Goal: Task Accomplishment & Management: Manage account settings

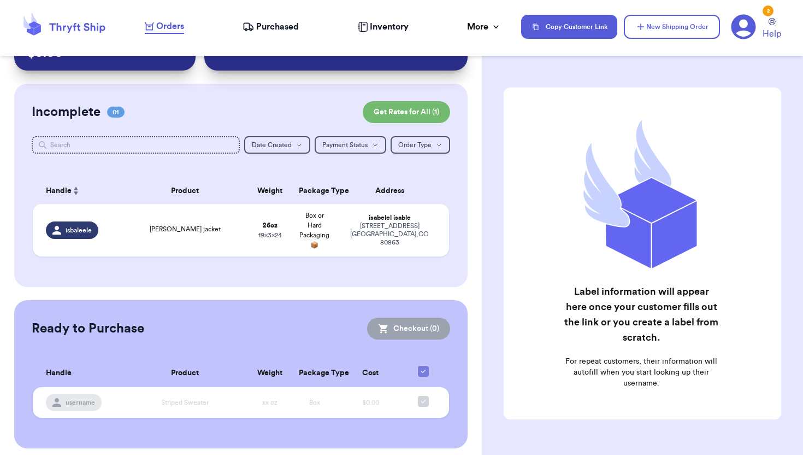
scroll to position [61, 0]
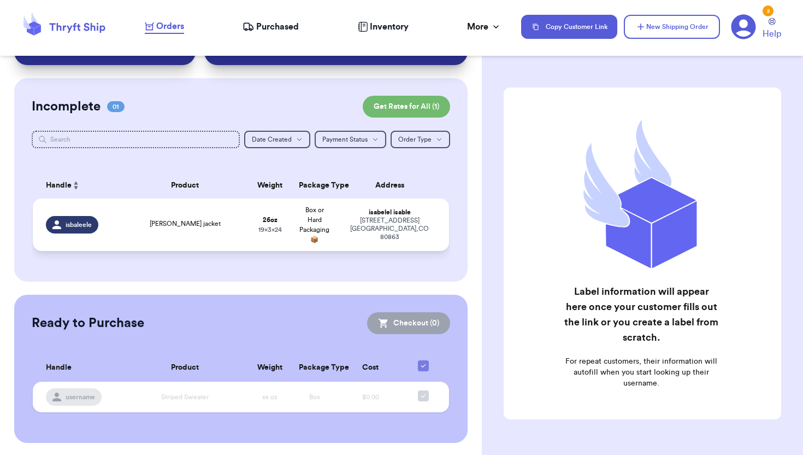
click at [171, 208] on td "adrian delafield jacket" at bounding box center [184, 224] width 125 height 52
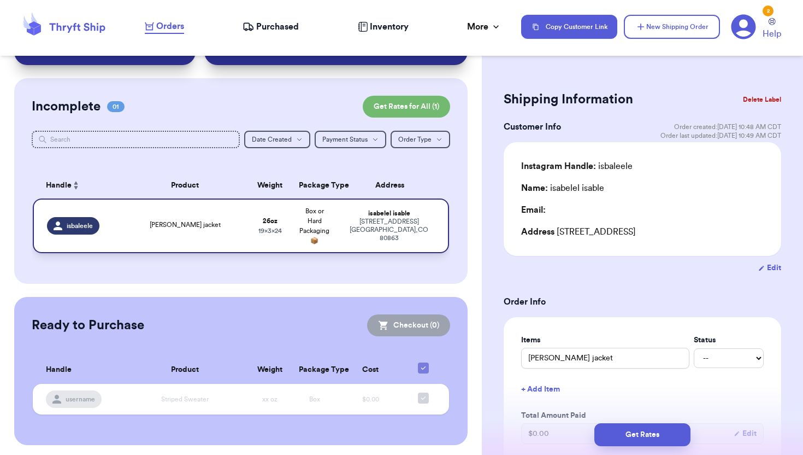
scroll to position [0, 0]
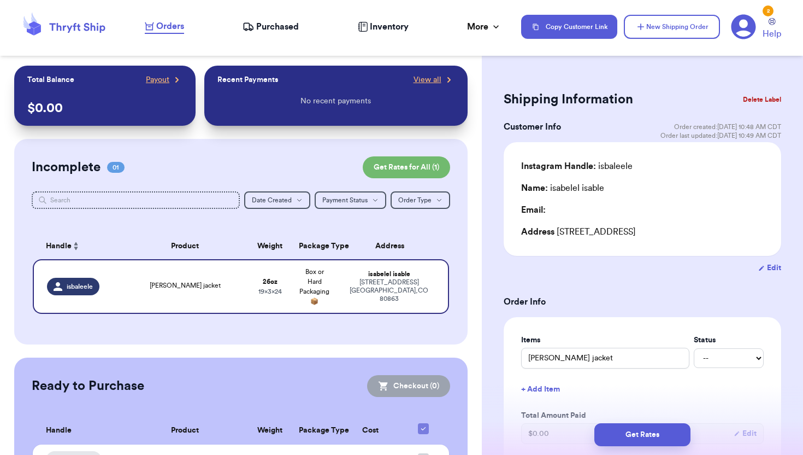
click at [759, 98] on button "Delete Label" at bounding box center [762, 99] width 47 height 24
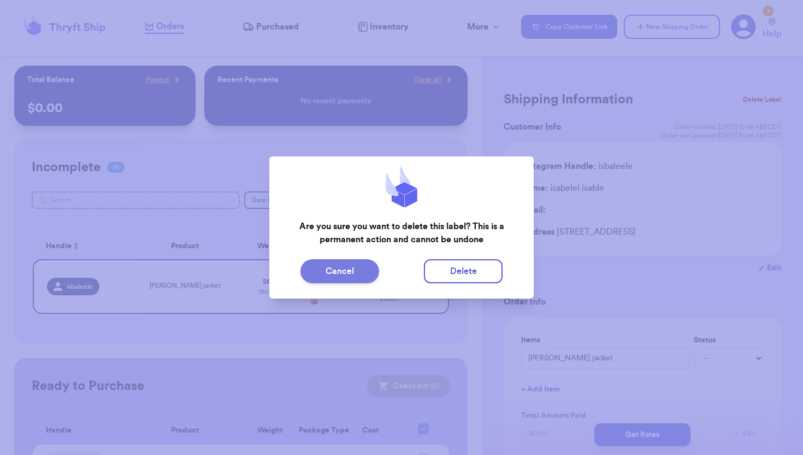
click at [343, 273] on button "Cancel" at bounding box center [340, 271] width 79 height 24
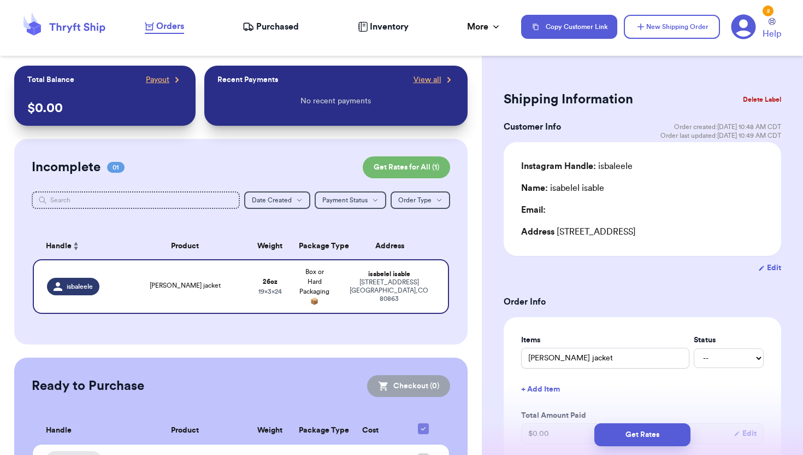
click at [755, 99] on button "Delete Label" at bounding box center [762, 99] width 47 height 24
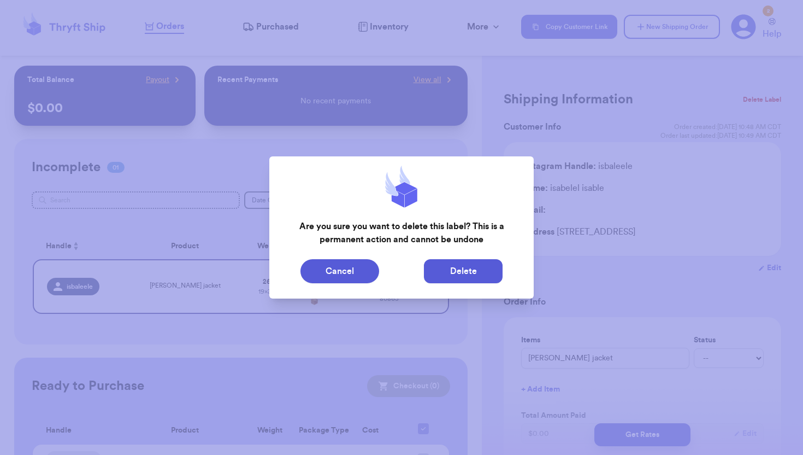
click at [470, 272] on button "Delete" at bounding box center [463, 271] width 79 height 24
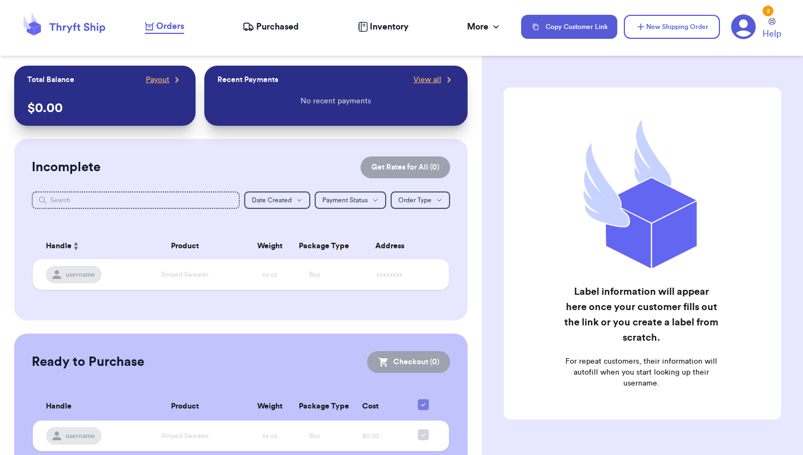
click at [270, 28] on span "Purchased" at bounding box center [277, 26] width 43 height 13
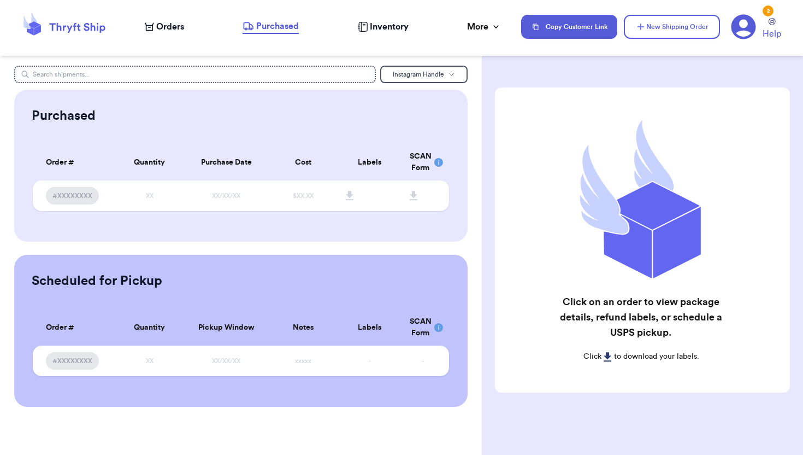
click at [279, 25] on span "Purchased" at bounding box center [277, 26] width 43 height 13
click at [400, 68] on button "Instagram Handle" at bounding box center [423, 74] width 87 height 17
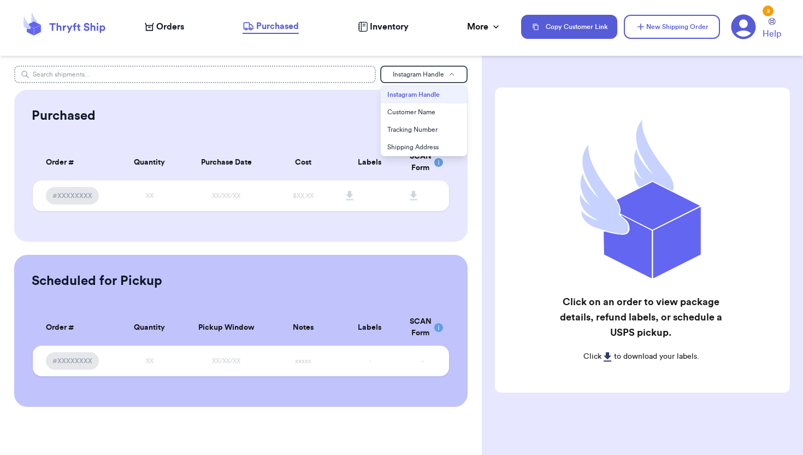
click at [333, 74] on input "text" at bounding box center [194, 74] width 361 height 17
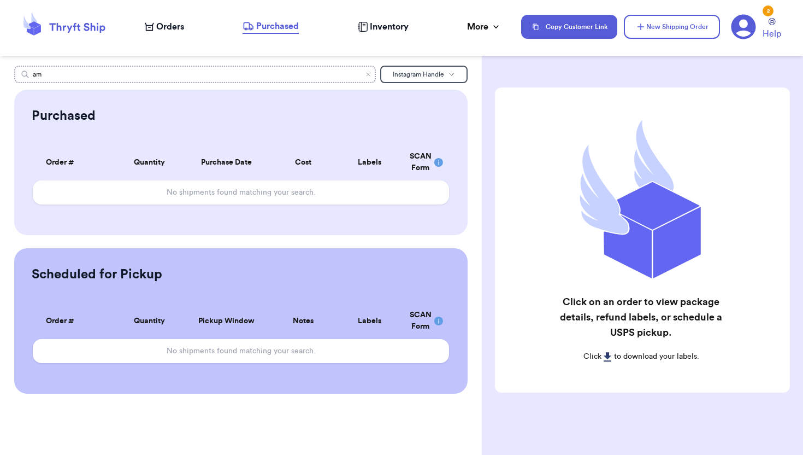
type input "a"
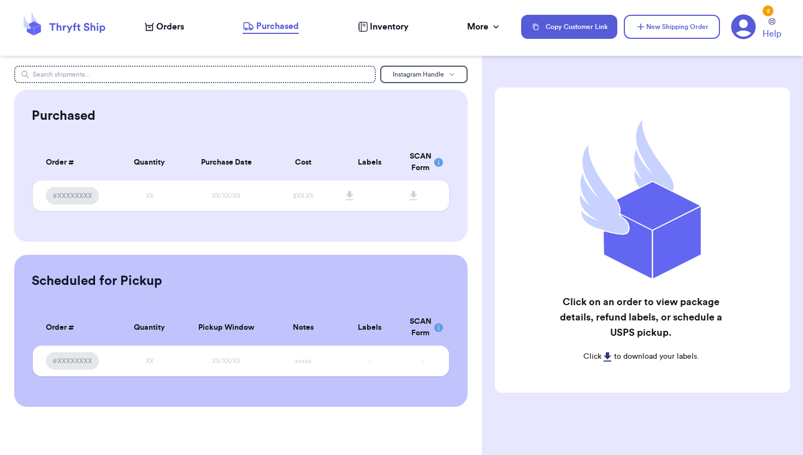
click at [744, 28] on icon at bounding box center [744, 27] width 25 height 25
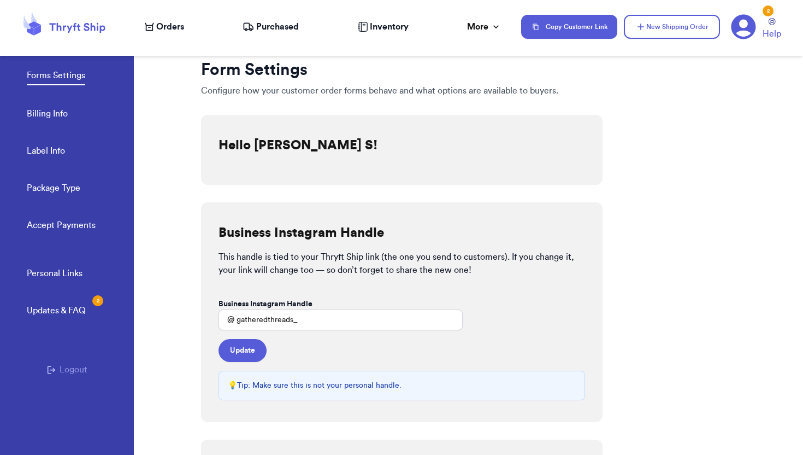
click at [64, 108] on link "Billing Info" at bounding box center [47, 114] width 41 height 15
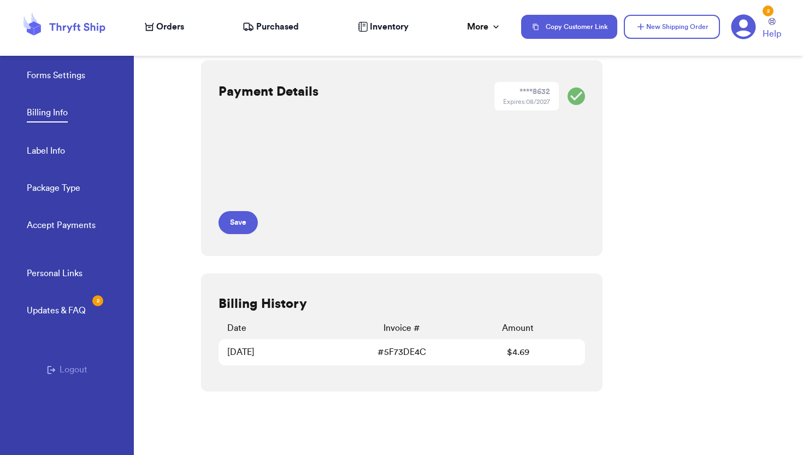
click at [54, 156] on link "Label Info" at bounding box center [46, 151] width 38 height 15
select select "IL"
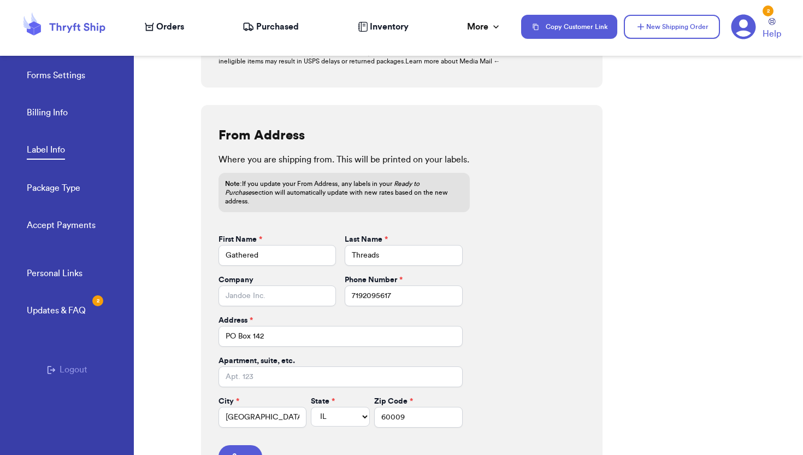
scroll to position [424, 0]
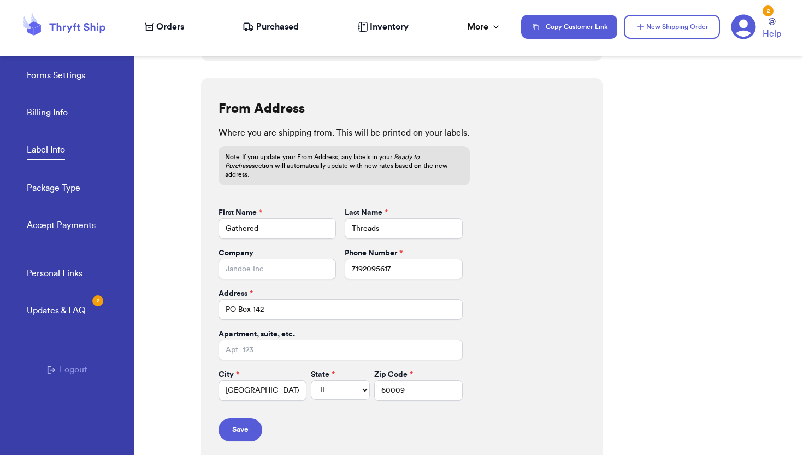
click at [67, 192] on link "Package Type" at bounding box center [54, 188] width 54 height 15
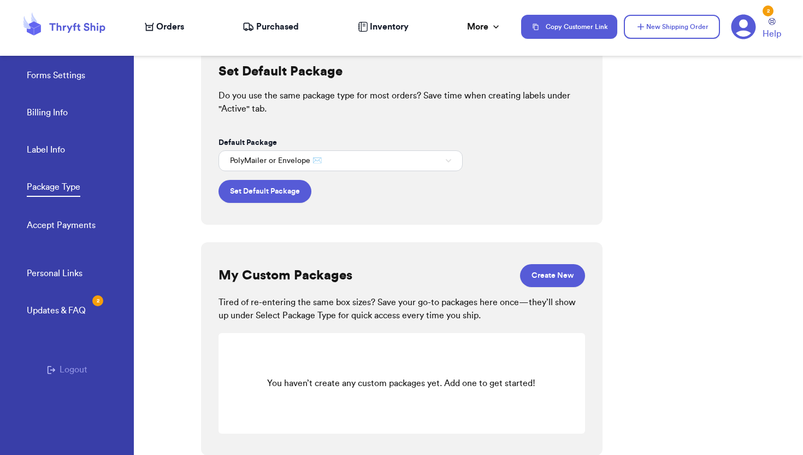
scroll to position [20, 0]
click at [300, 187] on button "Set Default Package" at bounding box center [265, 190] width 93 height 23
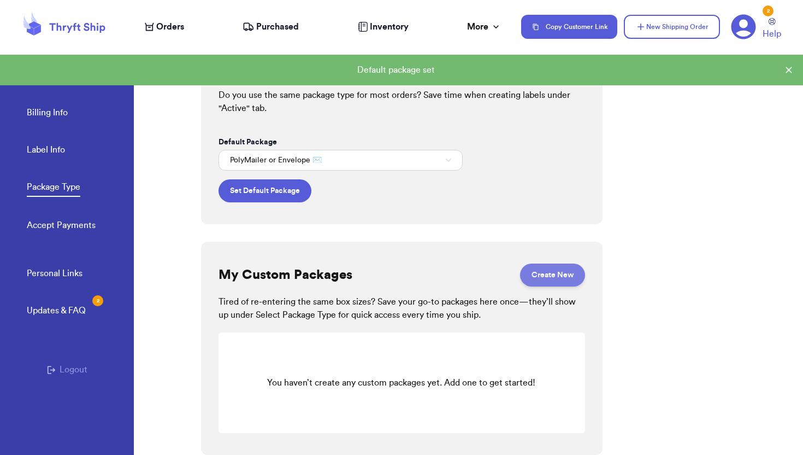
click at [555, 275] on button "Create New" at bounding box center [552, 274] width 65 height 23
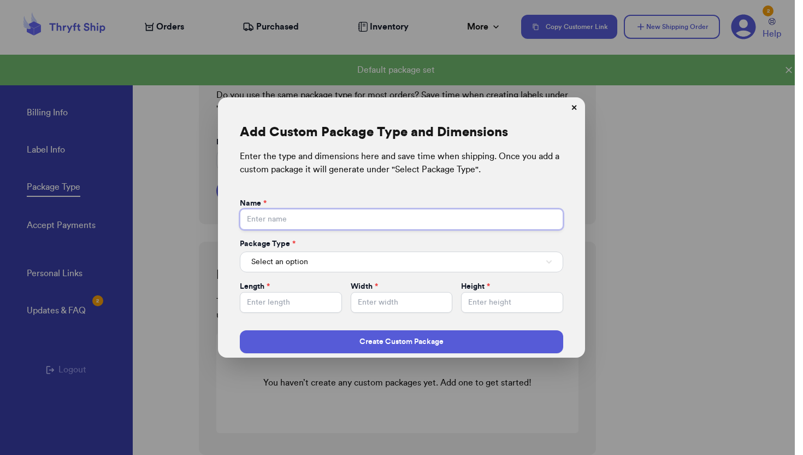
click at [303, 218] on input "Default Package" at bounding box center [402, 219] width 324 height 21
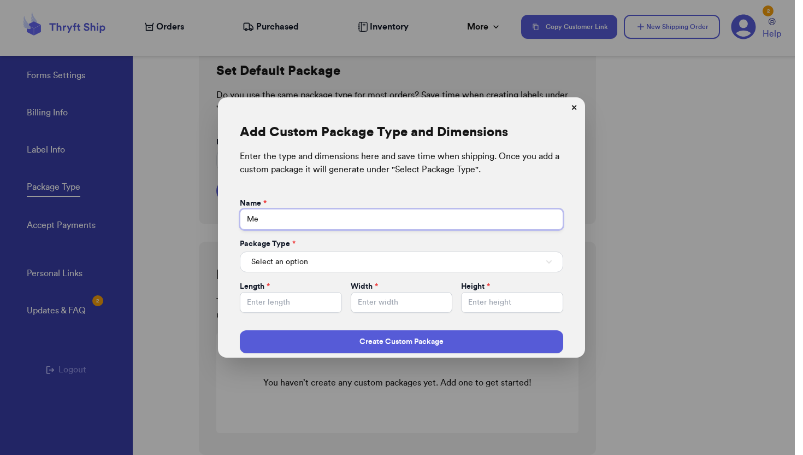
type input "M"
type input "Small"
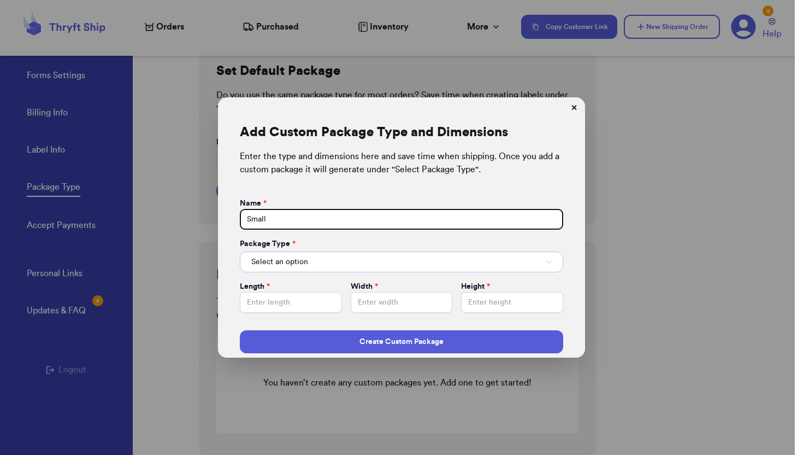
click at [304, 263] on span "Select an option" at bounding box center [279, 261] width 57 height 11
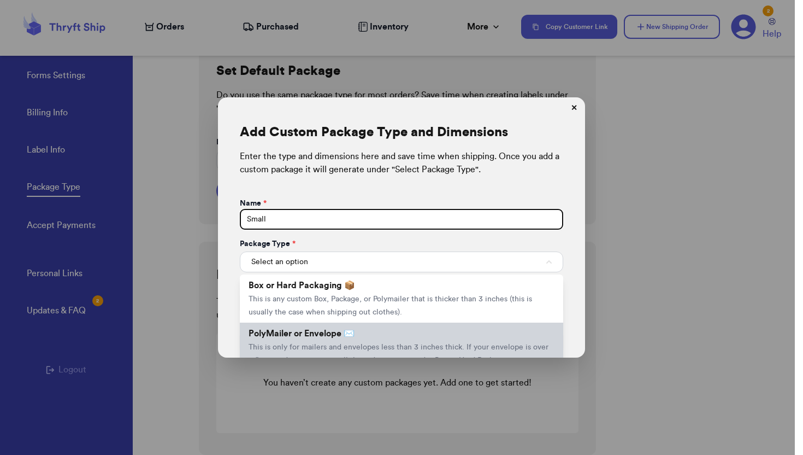
click at [307, 337] on span "PolyMailer or Envelope ✉️" at bounding box center [302, 333] width 106 height 9
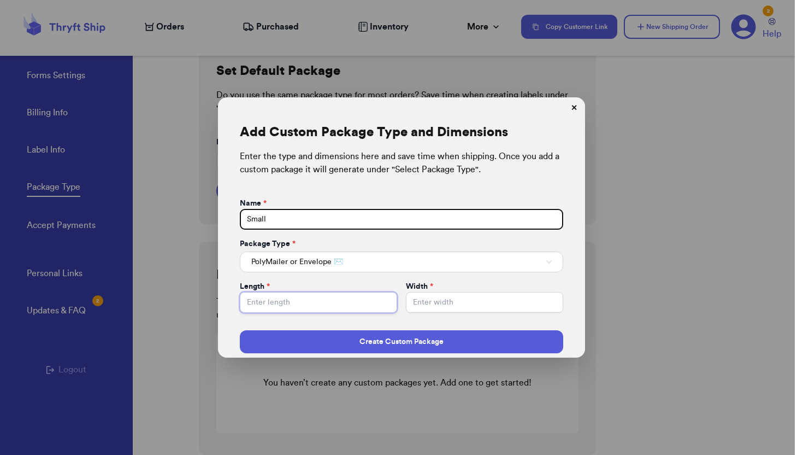
click at [298, 299] on input "Default Package" at bounding box center [318, 302] width 157 height 21
type input "13"
click at [466, 306] on input "Default Package" at bounding box center [484, 302] width 157 height 21
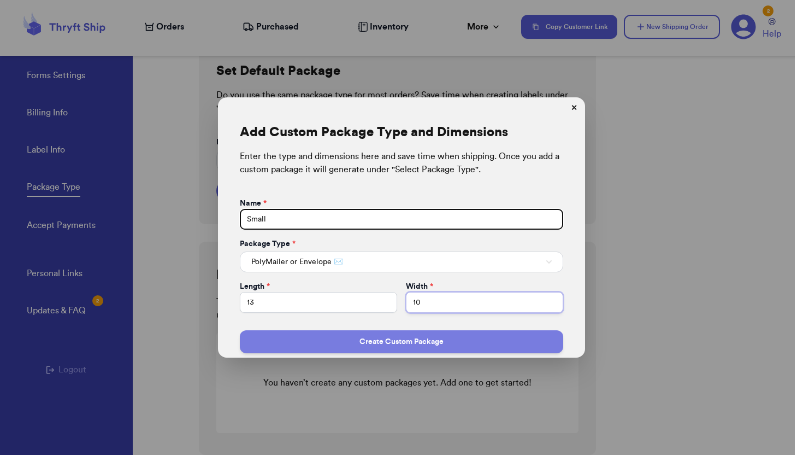
type input "10"
click at [400, 338] on button "Create Custom Package" at bounding box center [402, 341] width 324 height 23
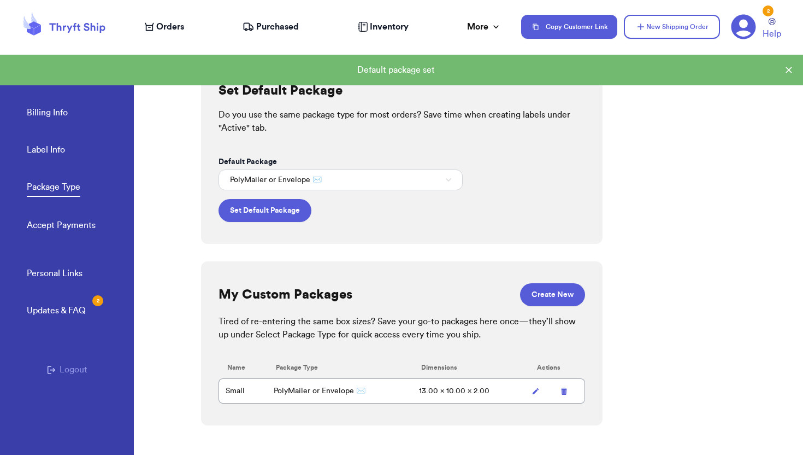
scroll to position [0, 0]
click at [547, 297] on button "Create New" at bounding box center [552, 294] width 65 height 23
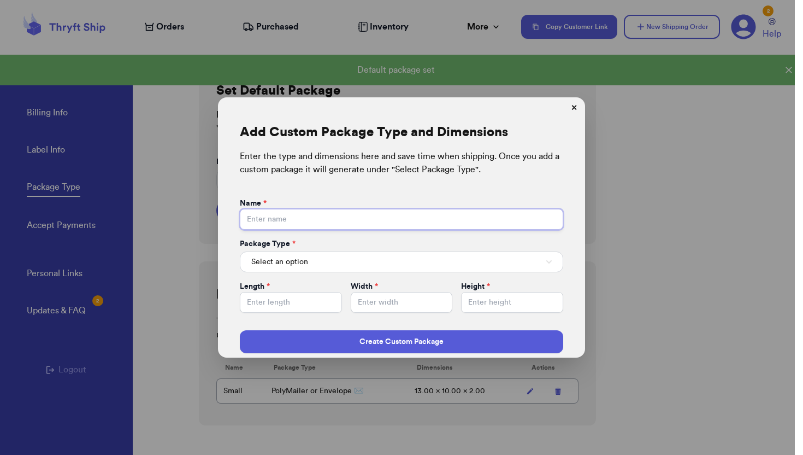
click at [343, 222] on input "Default Package" at bounding box center [402, 219] width 324 height 21
type input "Medium"
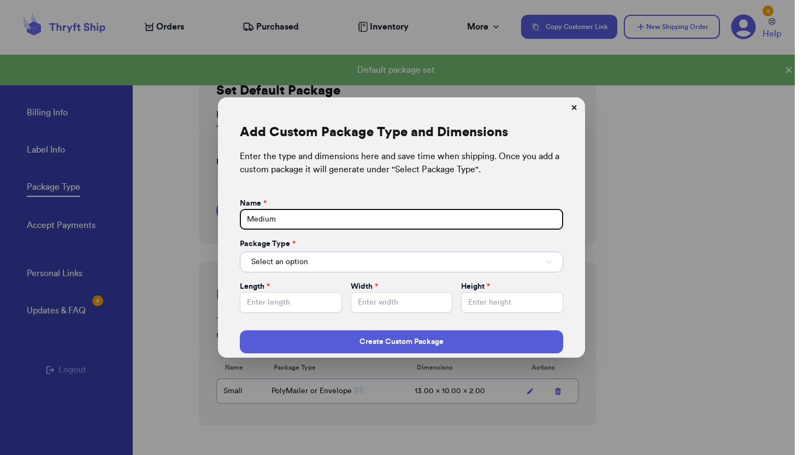
click at [336, 254] on button "Select an option" at bounding box center [402, 261] width 324 height 21
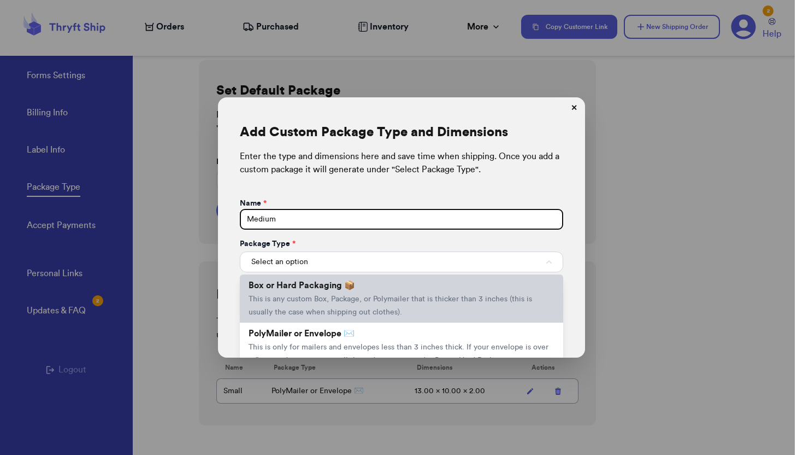
click at [325, 300] on span "This is any custom Box, Package, or Polymailer that is thicker than 3 inches (t…" at bounding box center [391, 305] width 284 height 21
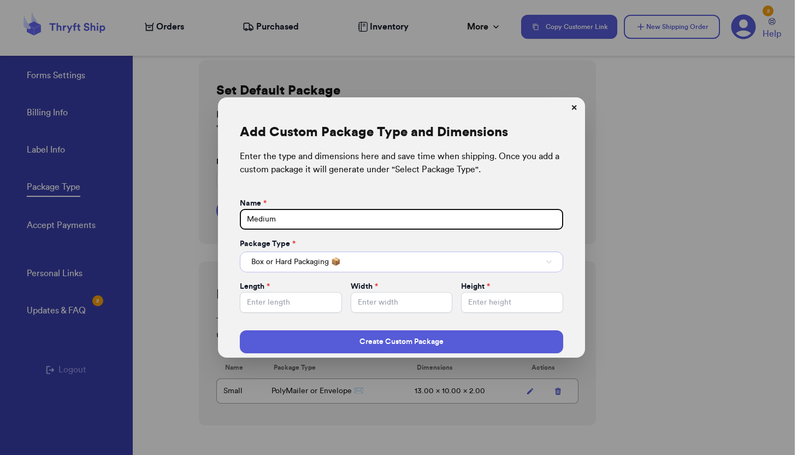
click at [321, 266] on span "Box or Hard Packaging 📦" at bounding box center [295, 261] width 89 height 11
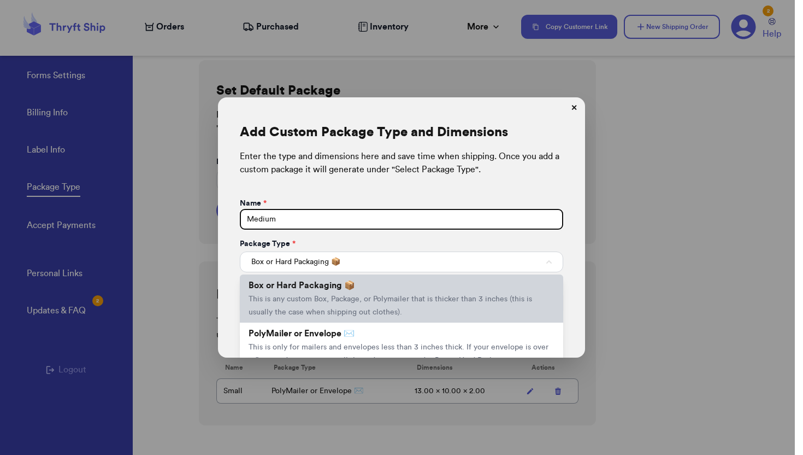
click at [386, 297] on span "This is any custom Box, Package, or Polymailer that is thicker than 3 inches (t…" at bounding box center [391, 305] width 284 height 21
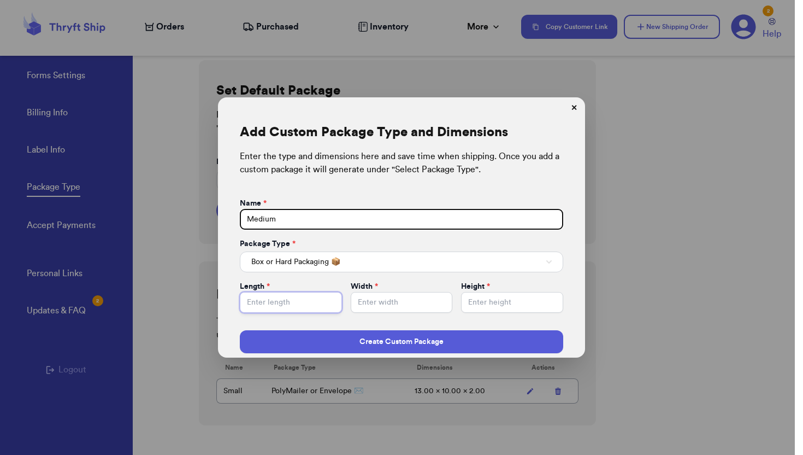
click at [292, 306] on input "Default Package" at bounding box center [291, 302] width 102 height 21
type input "19"
click at [412, 302] on input "Default Package" at bounding box center [402, 302] width 102 height 21
type input "14.5"
click at [503, 303] on input "Default Package" at bounding box center [512, 302] width 102 height 21
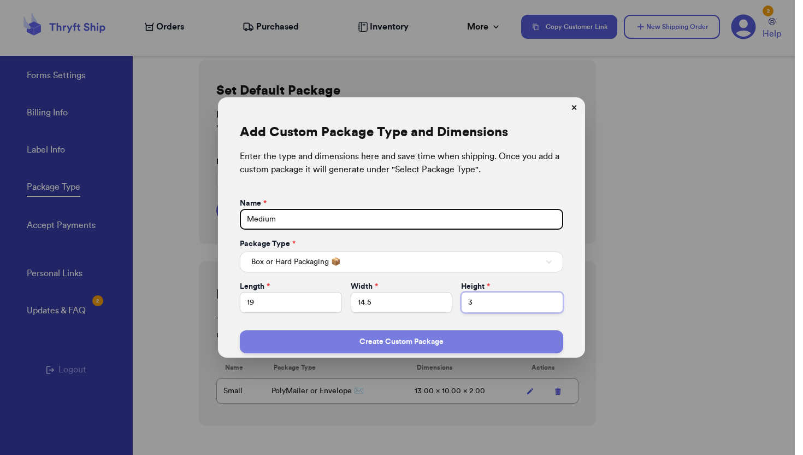
type input "3"
click at [454, 344] on button "Create Custom Package" at bounding box center [402, 341] width 324 height 23
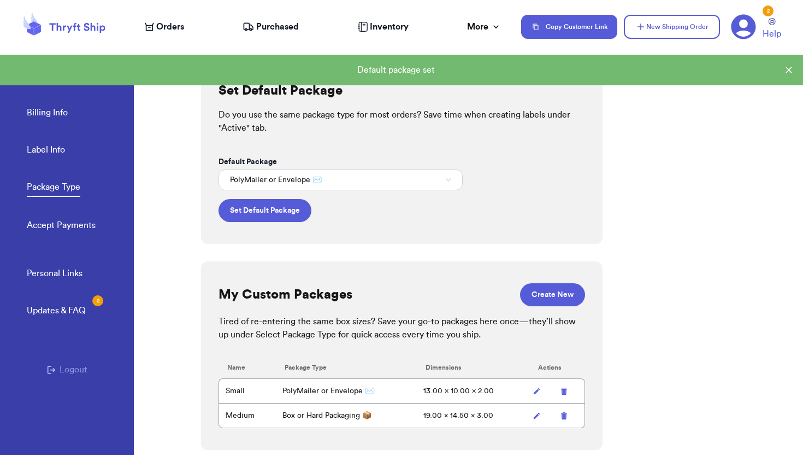
click at [541, 416] on button at bounding box center [537, 415] width 10 height 10
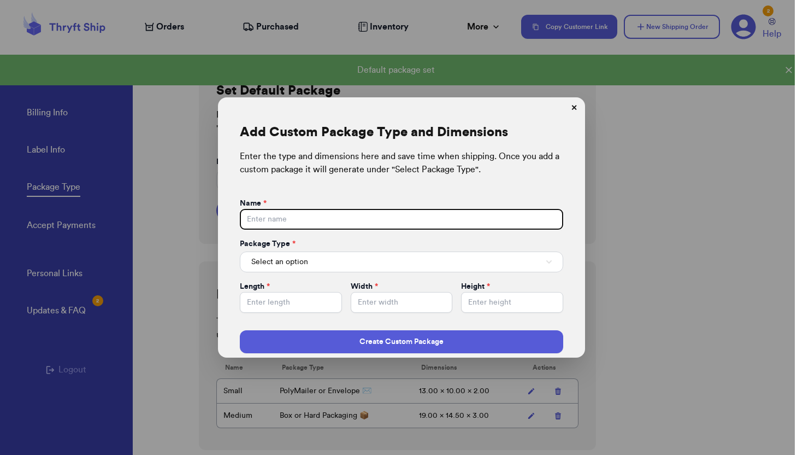
type input "Medium"
type input "19.00"
type input "14.50"
click at [495, 300] on input "3.00" at bounding box center [512, 302] width 102 height 21
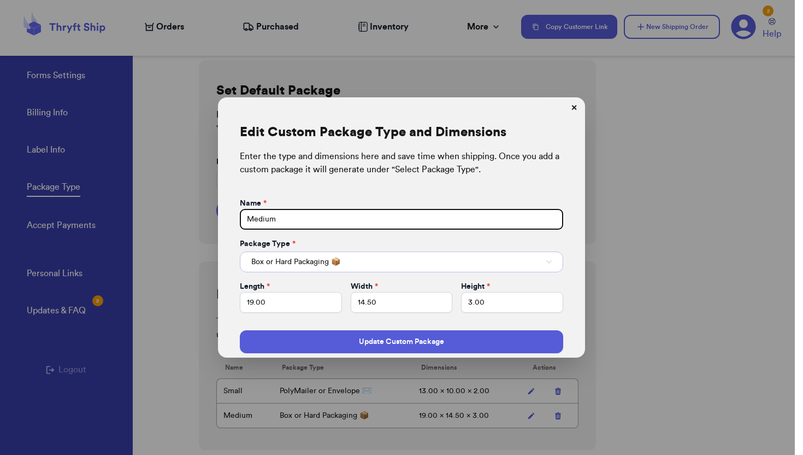
click at [477, 258] on button "Box or Hard Packaging 📦" at bounding box center [402, 261] width 324 height 21
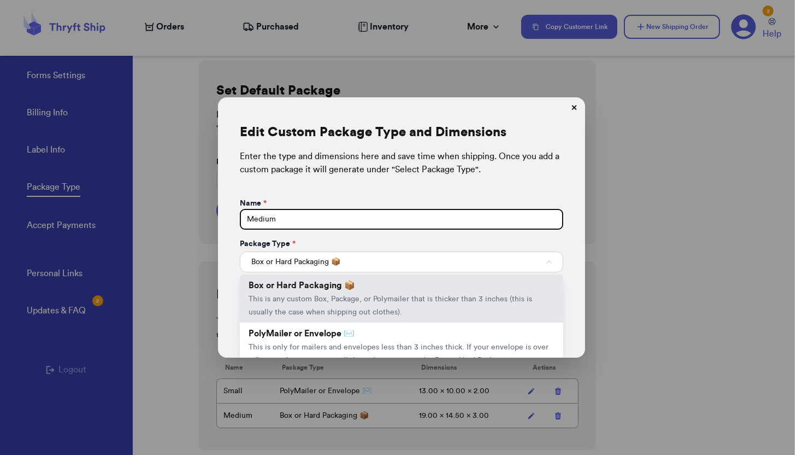
click at [487, 243] on div "Package Type *" at bounding box center [402, 243] width 324 height 11
click at [542, 262] on button "Box or Hard Packaging 📦" at bounding box center [402, 261] width 324 height 21
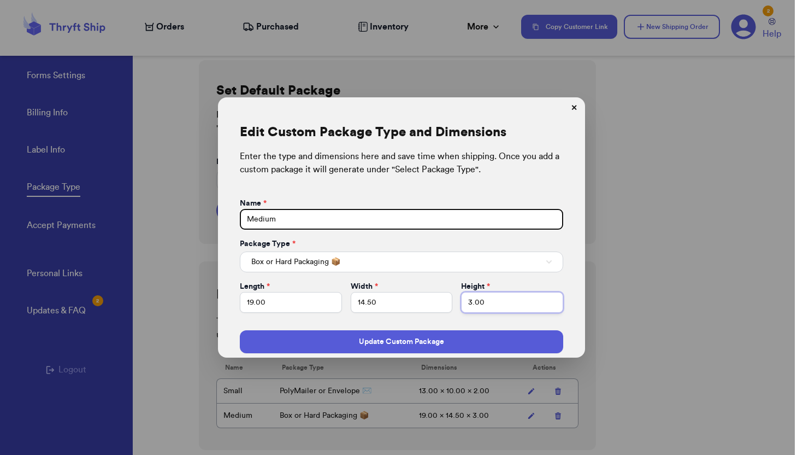
click at [507, 298] on input "3.00" at bounding box center [512, 302] width 102 height 21
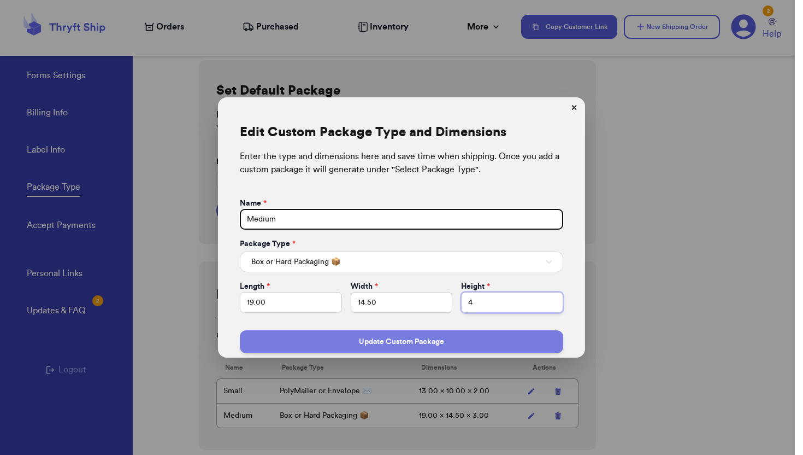
type input "4"
click at [478, 344] on button "Update Custom Package" at bounding box center [402, 341] width 324 height 23
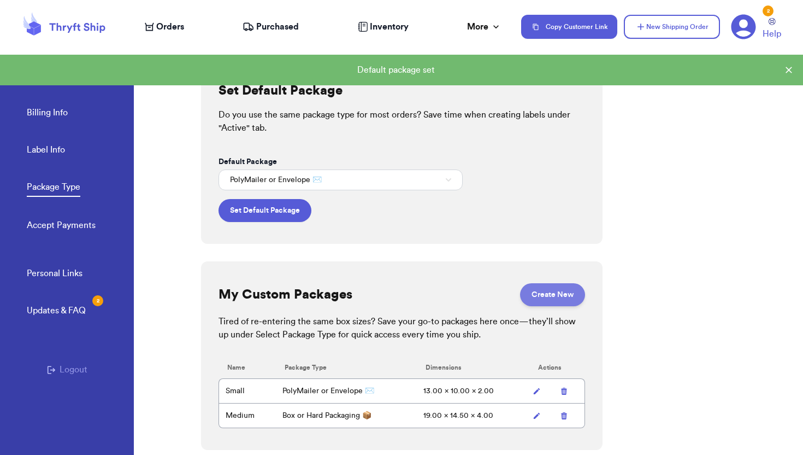
click at [545, 300] on button "Create New" at bounding box center [552, 294] width 65 height 23
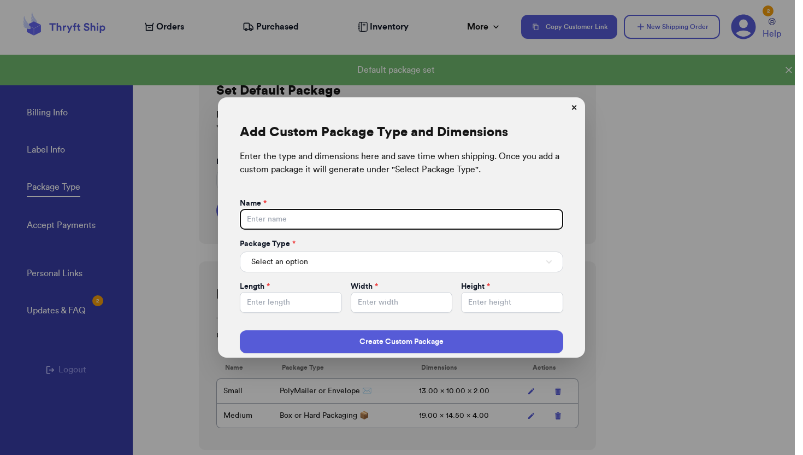
click at [434, 207] on div "Name *" at bounding box center [402, 203] width 324 height 11
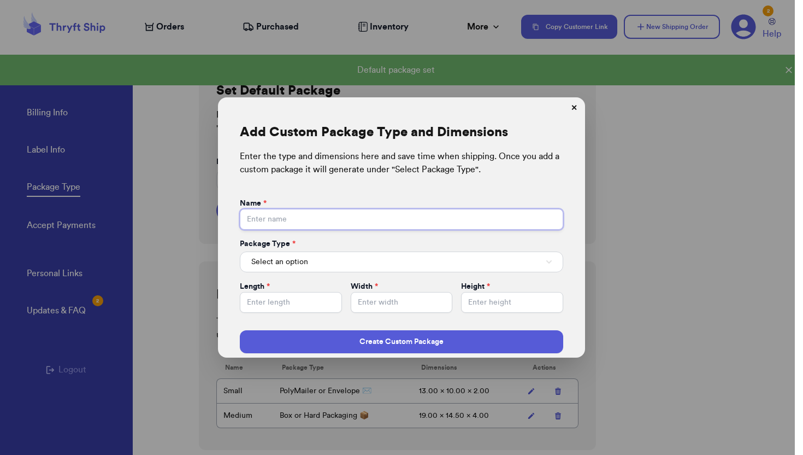
click at [434, 209] on input "Default Package" at bounding box center [402, 219] width 324 height 21
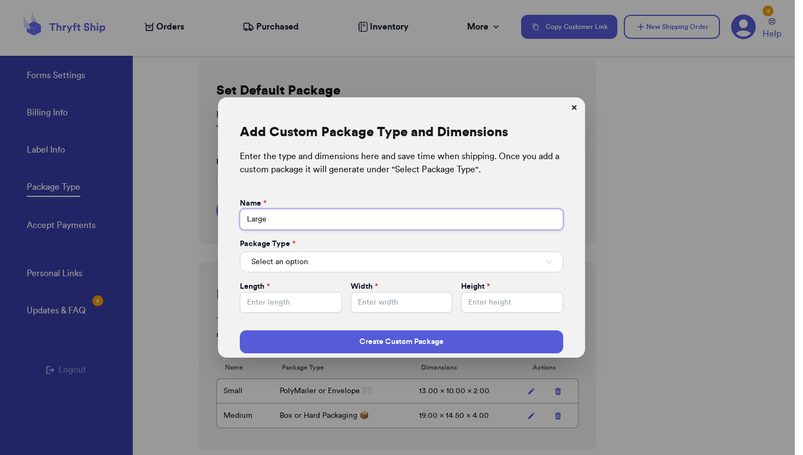
type input "Large"
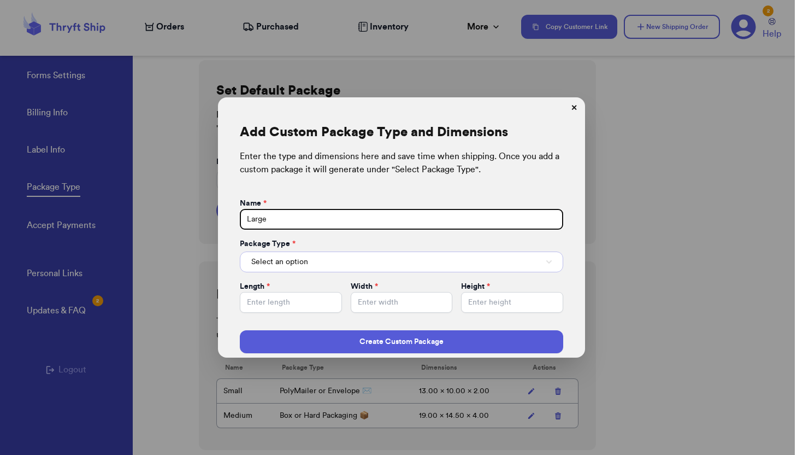
click at [395, 257] on button "Select an option" at bounding box center [402, 261] width 324 height 21
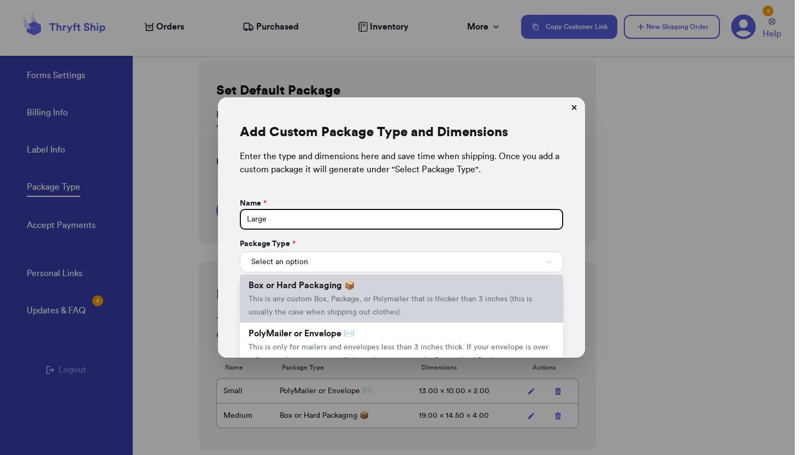
click at [360, 296] on span "This is any custom Box, Package, or Polymailer that is thicker than 3 inches (t…" at bounding box center [391, 305] width 284 height 21
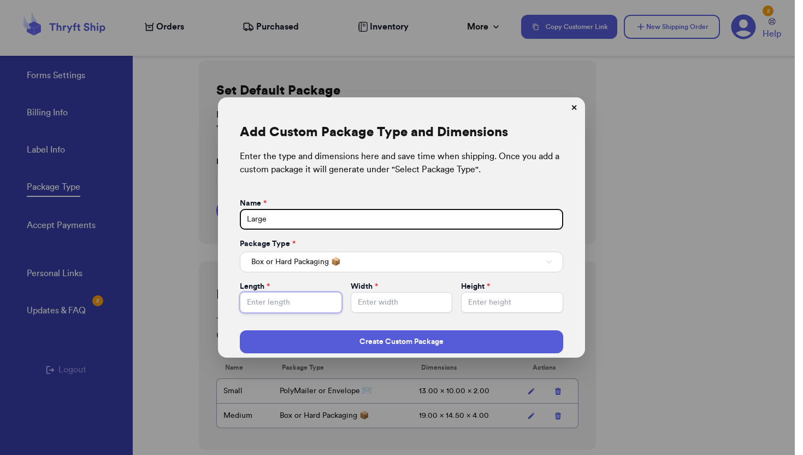
click at [315, 303] on input "Default Package" at bounding box center [291, 302] width 102 height 21
type input "24"
click at [428, 308] on input "Default Package" at bounding box center [402, 302] width 102 height 21
type input "19"
click at [512, 302] on input "Default Package" at bounding box center [512, 302] width 102 height 21
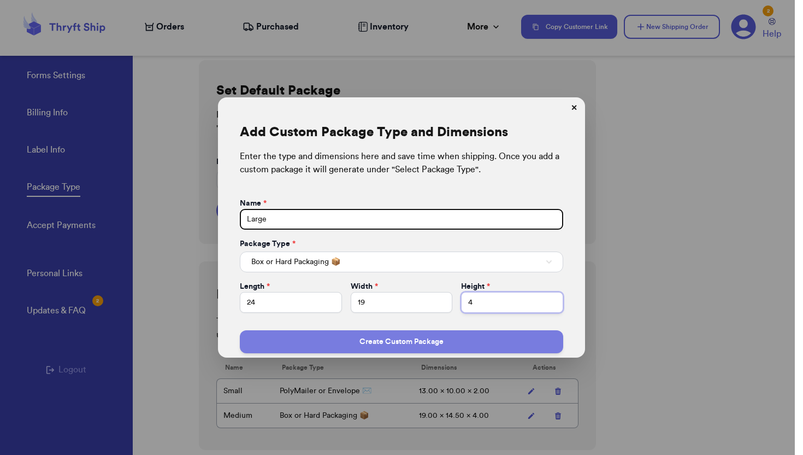
type input "4"
click at [487, 341] on button "Create Custom Package" at bounding box center [402, 341] width 324 height 23
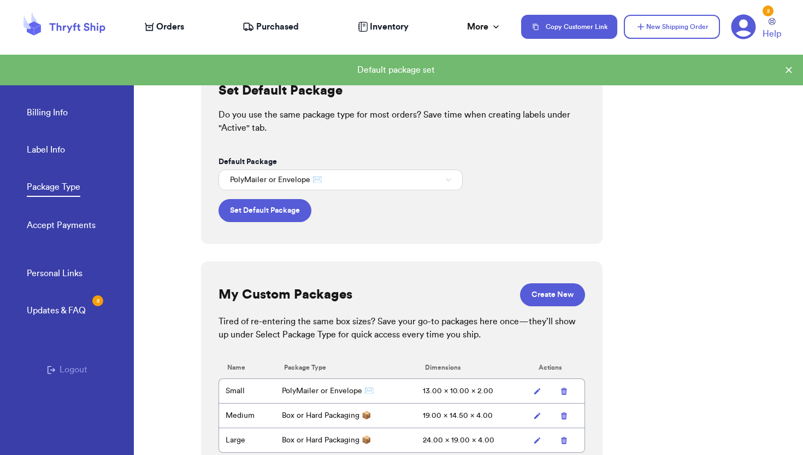
scroll to position [20, 0]
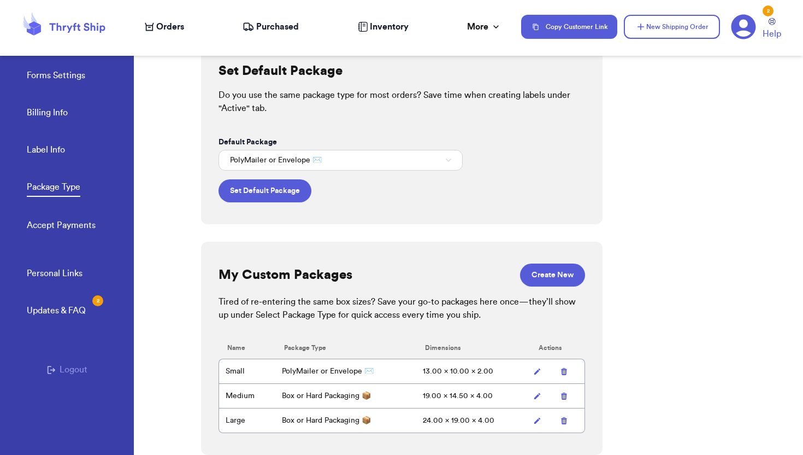
click at [468, 394] on td "19.00 x 14.50 x 4.00" at bounding box center [473, 395] width 114 height 25
click at [534, 392] on icon at bounding box center [537, 396] width 8 height 8
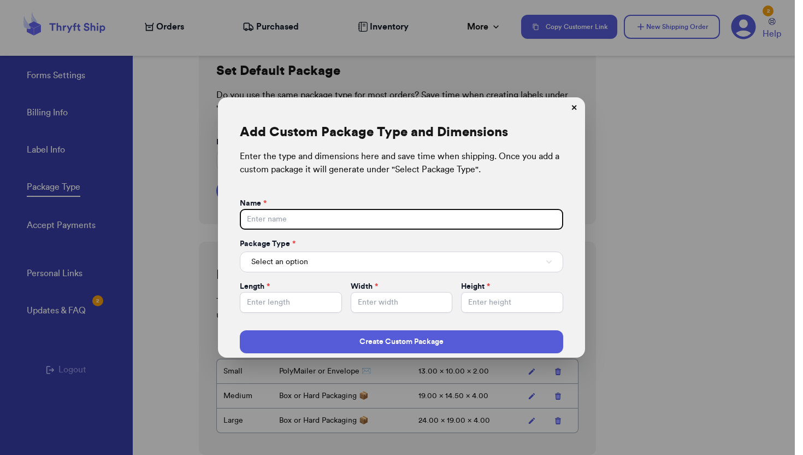
type input "Medium"
type input "19.00"
type input "14.50"
type input "4.00"
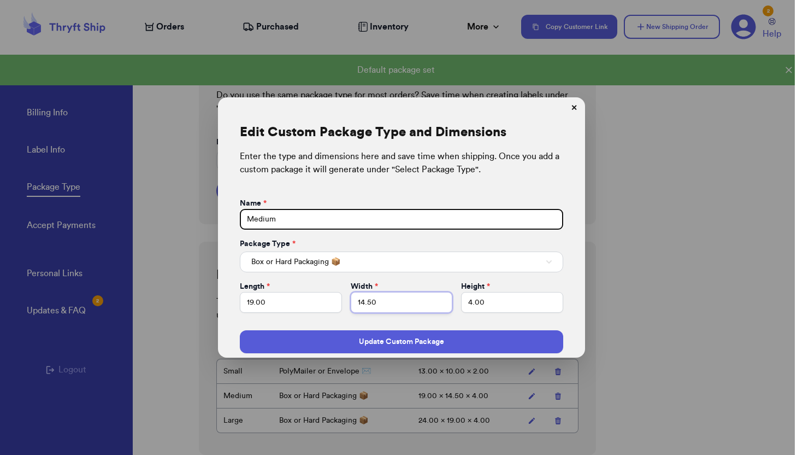
click at [397, 301] on input "14.50" at bounding box center [402, 302] width 102 height 21
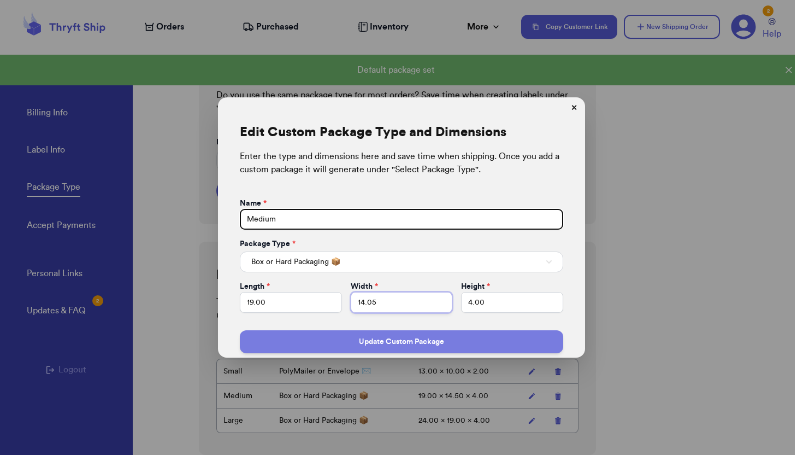
type input "14.05"
click at [401, 341] on button "Update Custom Package" at bounding box center [402, 341] width 324 height 23
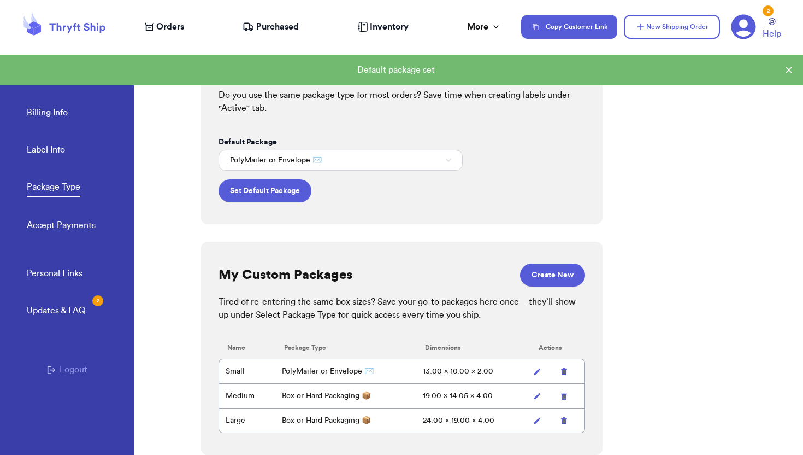
click at [535, 394] on icon at bounding box center [537, 396] width 8 height 8
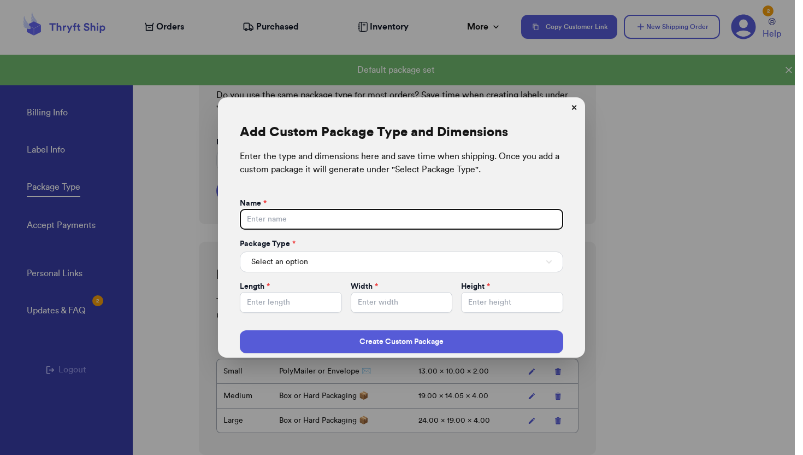
type input "Medium"
type input "19.00"
type input "14.05"
type input "4.00"
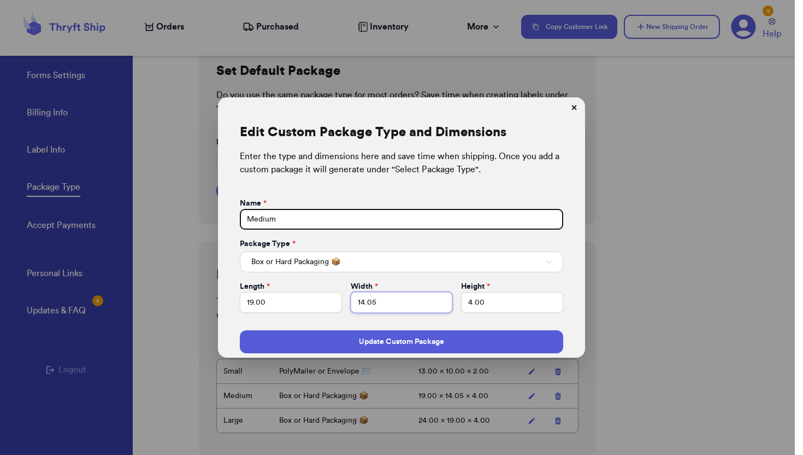
click at [383, 308] on input "14.05" at bounding box center [402, 302] width 102 height 21
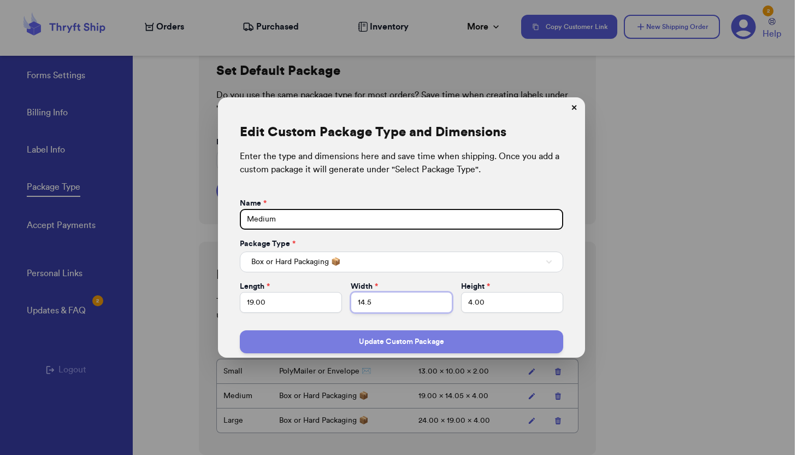
type input "14.5"
click at [374, 346] on button "Update Custom Package" at bounding box center [402, 341] width 324 height 23
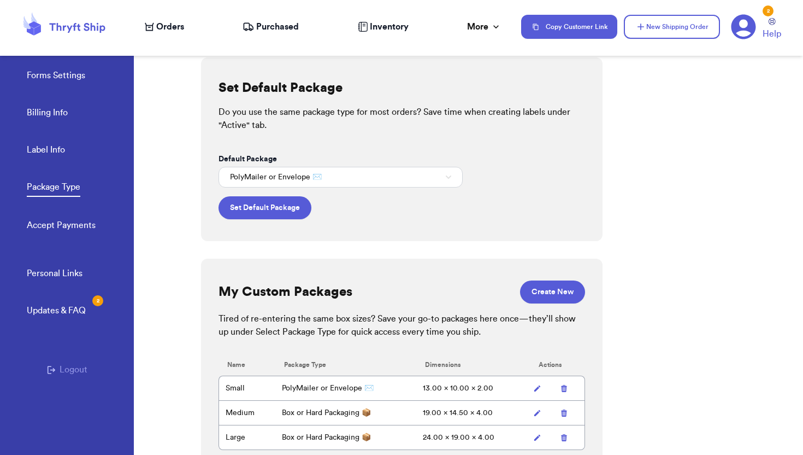
scroll to position [0, 0]
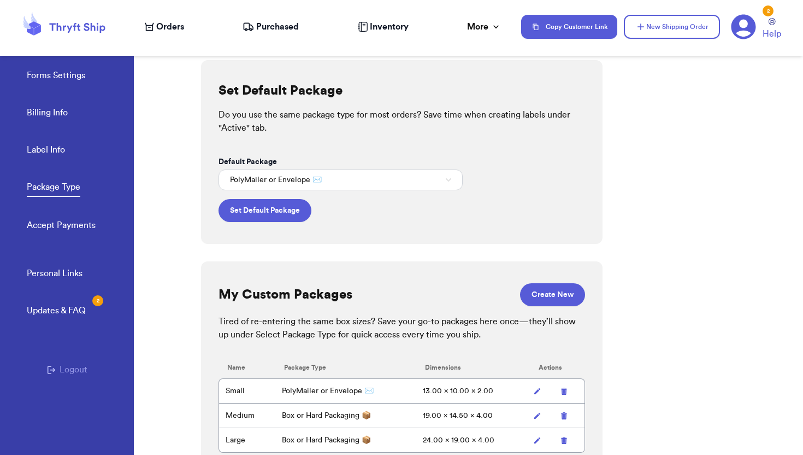
click at [65, 228] on link "Accept Payments" at bounding box center [61, 226] width 69 height 15
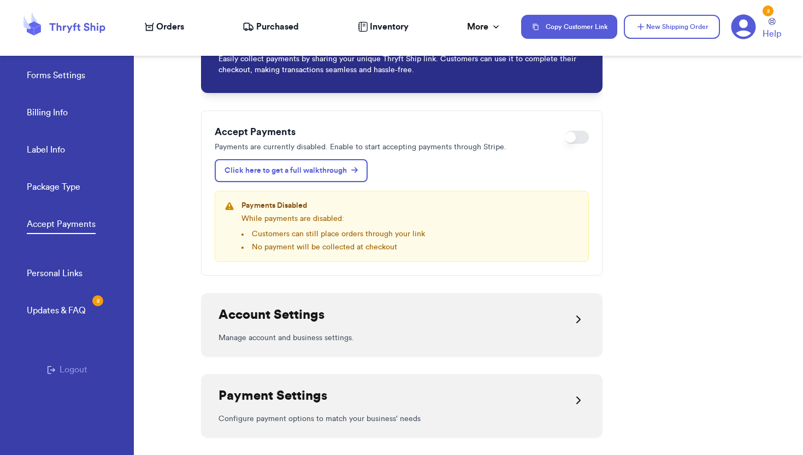
scroll to position [61, 0]
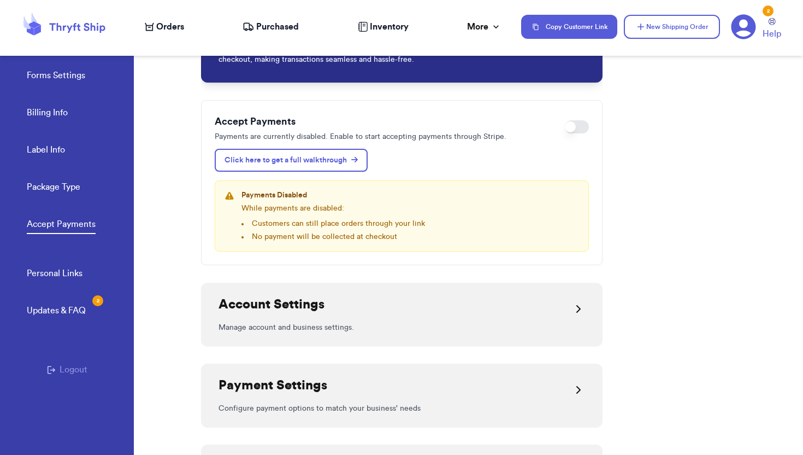
click at [314, 311] on h2 "Account Settings" at bounding box center [272, 304] width 106 height 17
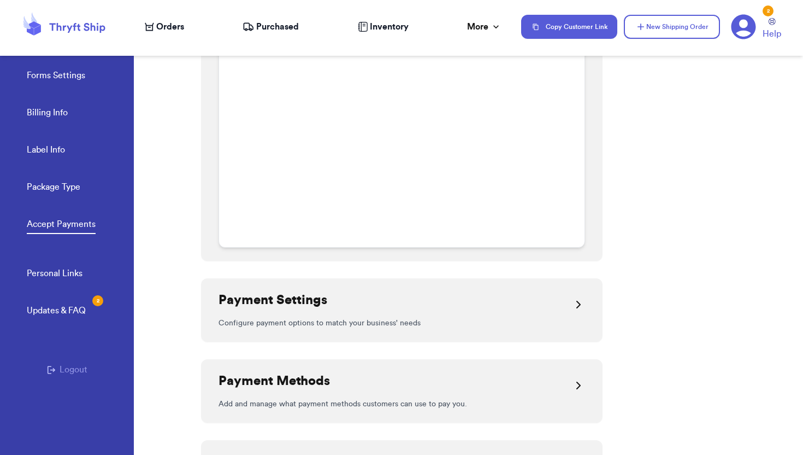
scroll to position [959, 0]
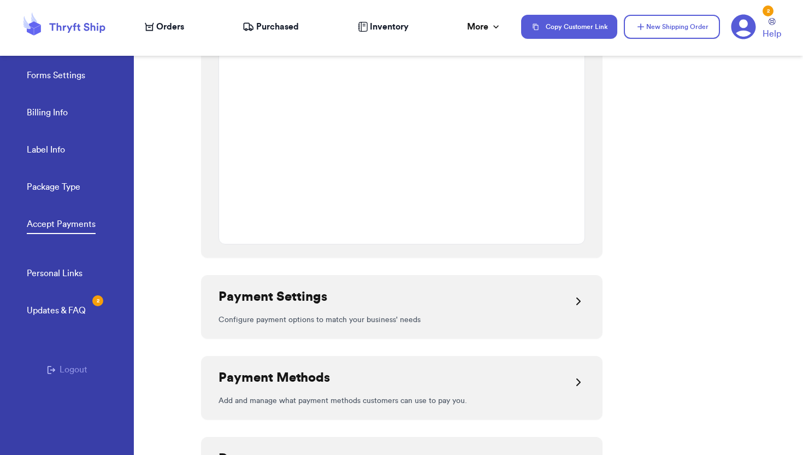
click at [346, 317] on p "Configure payment options to match your business' needs" at bounding box center [402, 319] width 367 height 11
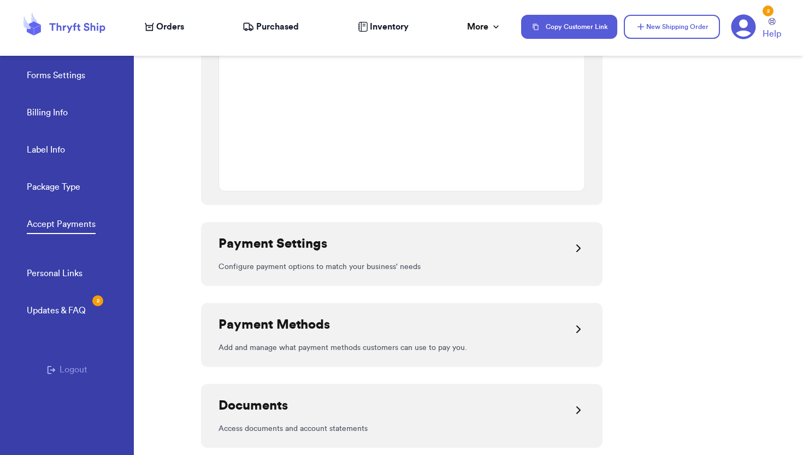
scroll to position [1044, 0]
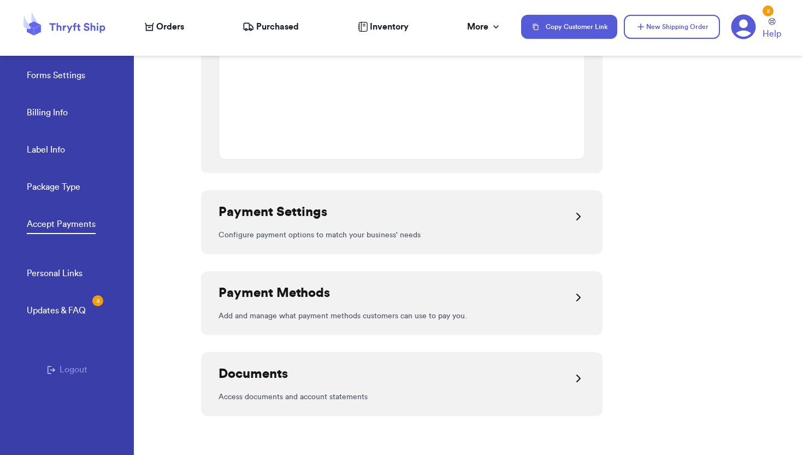
click at [574, 211] on icon at bounding box center [578, 216] width 13 height 13
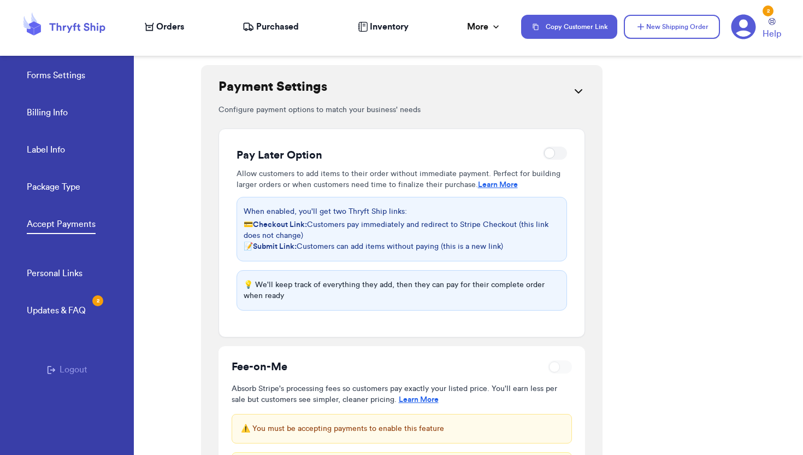
scroll to position [1171, 0]
click at [551, 152] on div at bounding box center [555, 151] width 24 height 13
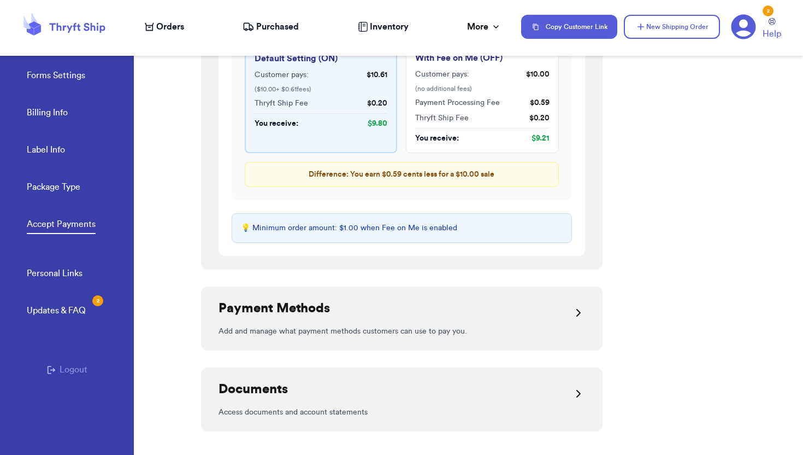
scroll to position [1721, 0]
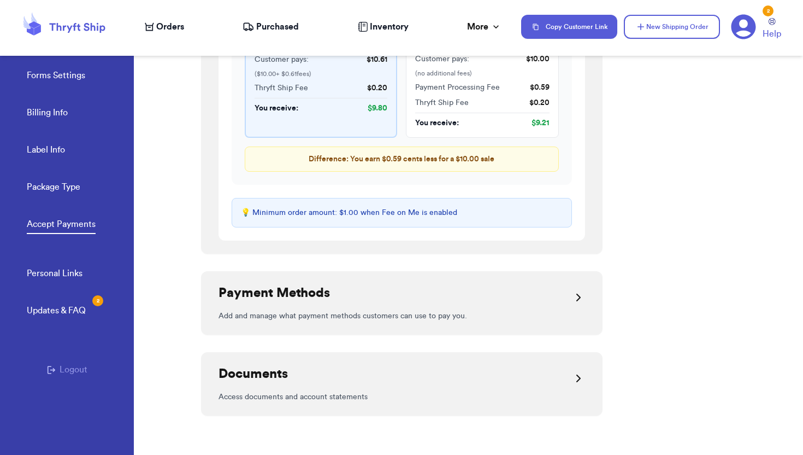
click at [576, 298] on icon at bounding box center [578, 297] width 13 height 13
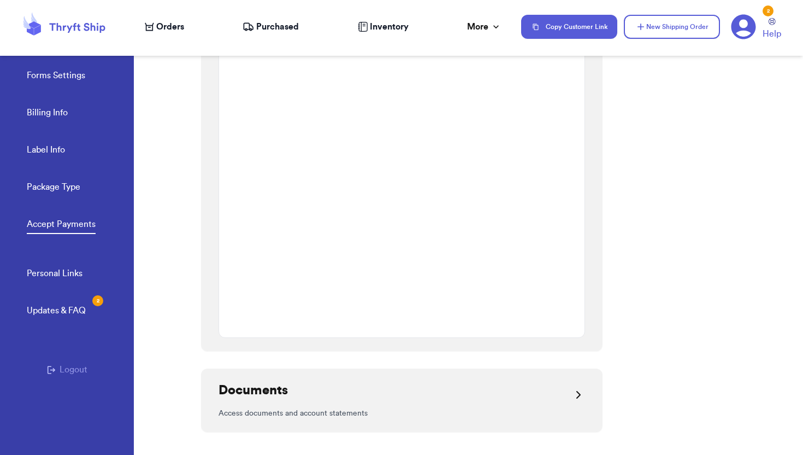
scroll to position [2260, 0]
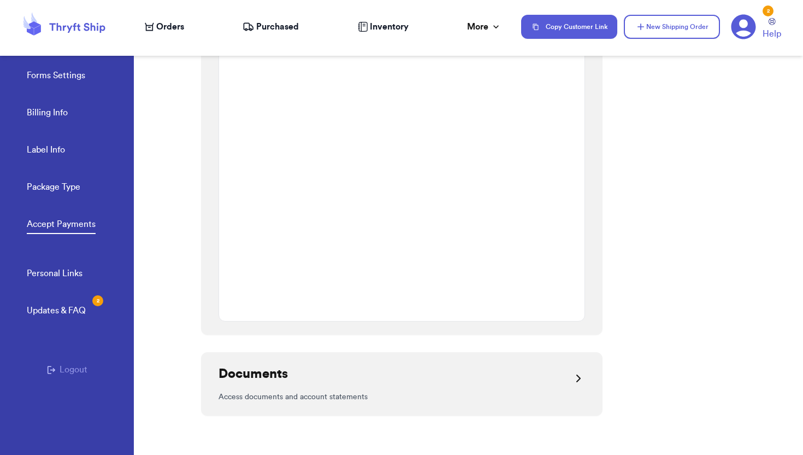
click at [421, 387] on div "Documents" at bounding box center [402, 378] width 367 height 26
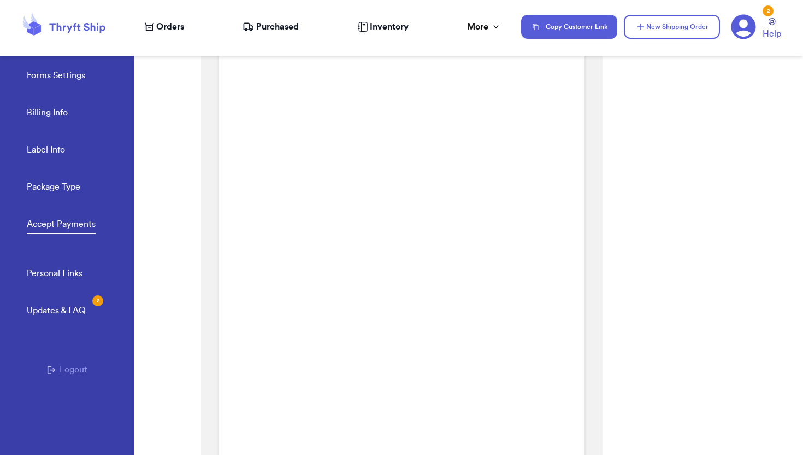
scroll to position [0, 0]
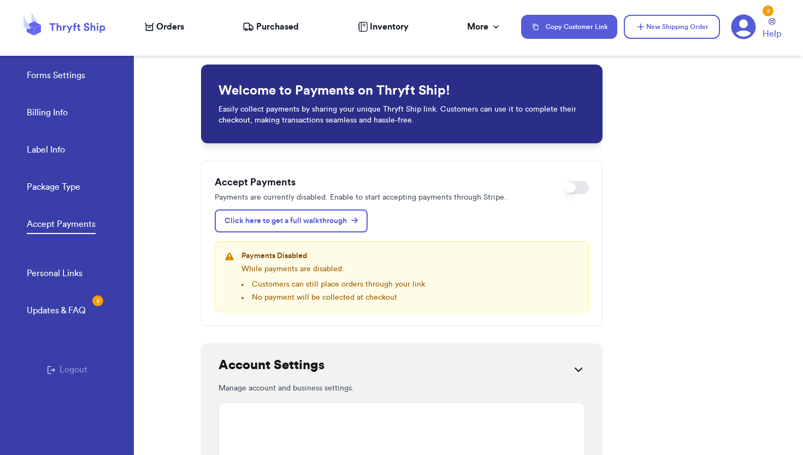
click at [50, 77] on link "Forms Settings" at bounding box center [56, 76] width 58 height 15
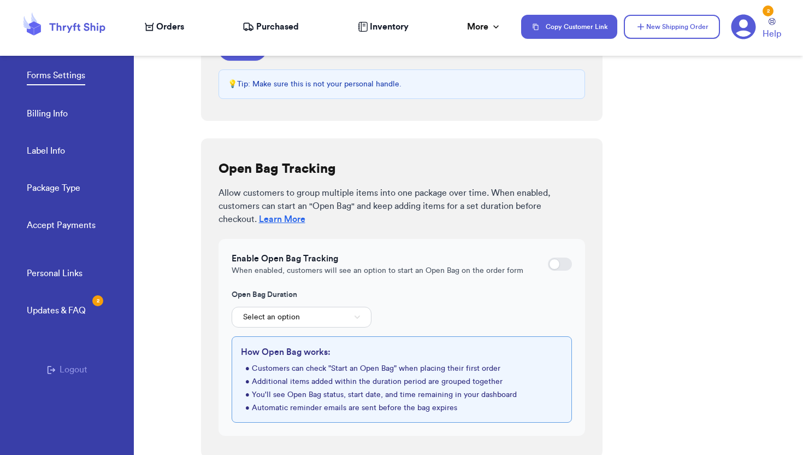
scroll to position [304, 0]
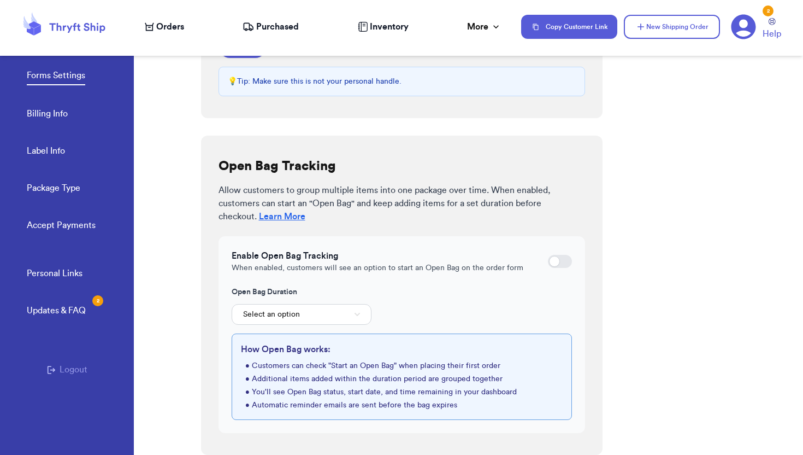
click at [554, 261] on div at bounding box center [554, 261] width 11 height 11
click at [548, 261] on input "checkbox" at bounding box center [548, 261] width 1 height 1
checkbox input "true"
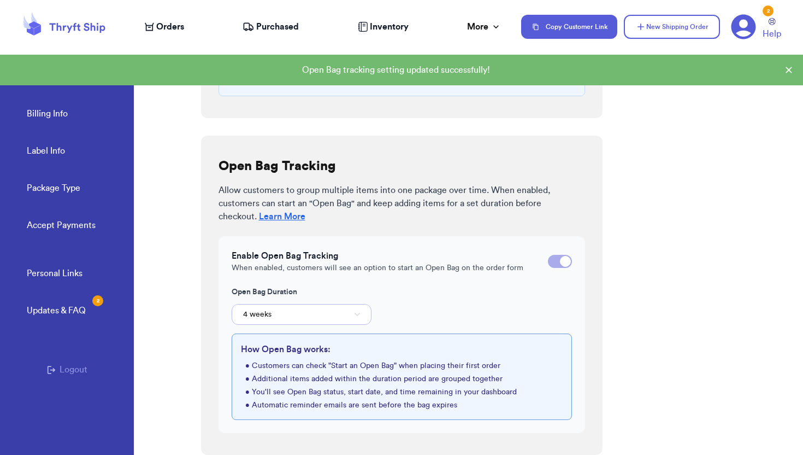
click at [350, 310] on button "4 weeks" at bounding box center [302, 314] width 140 height 21
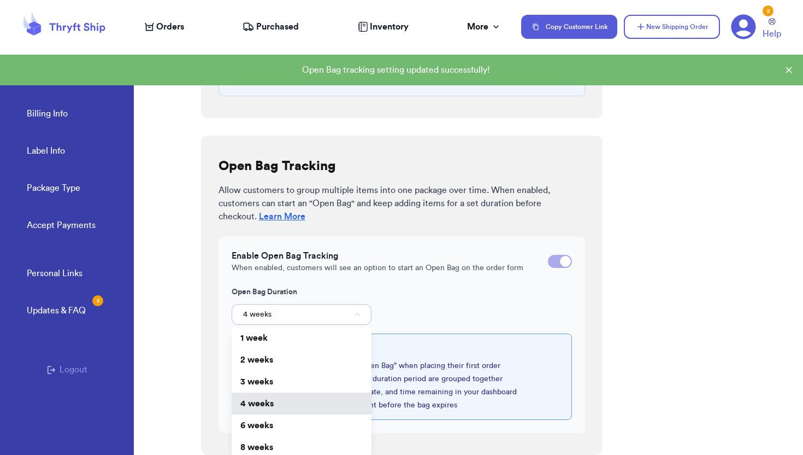
scroll to position [307, 0]
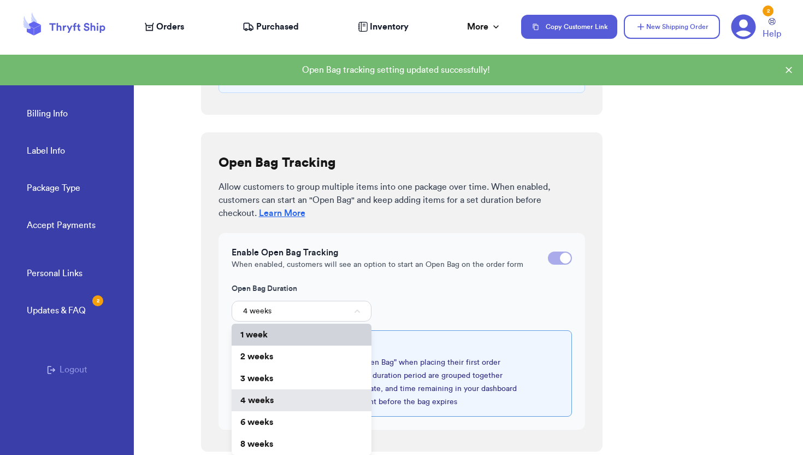
click at [279, 334] on li "1 week" at bounding box center [302, 335] width 140 height 22
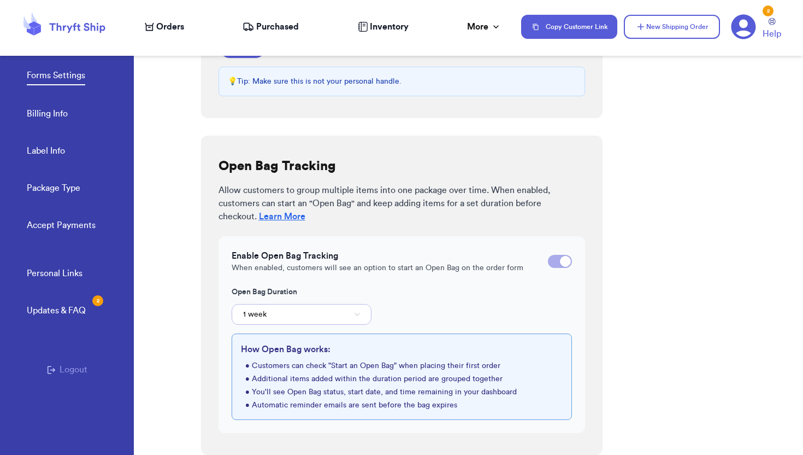
click at [332, 315] on button "1 week" at bounding box center [302, 314] width 140 height 21
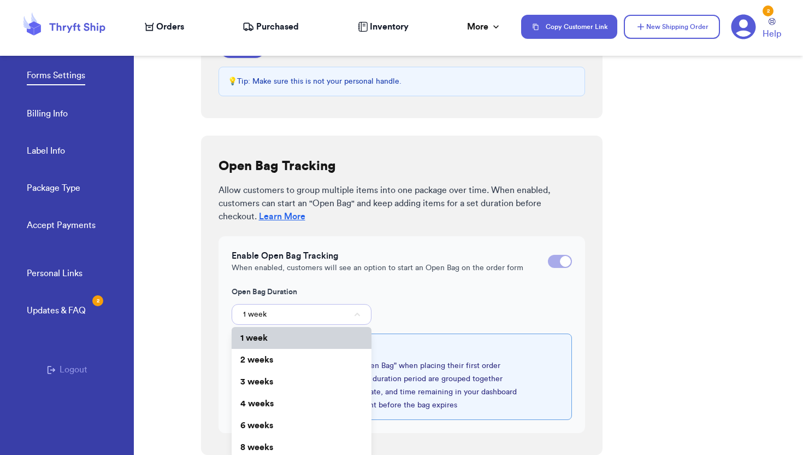
scroll to position [307, 0]
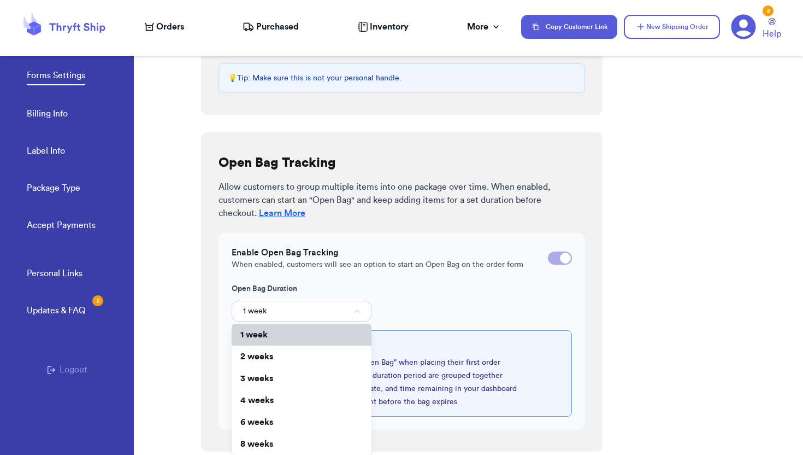
click at [316, 327] on li "1 week" at bounding box center [302, 335] width 140 height 22
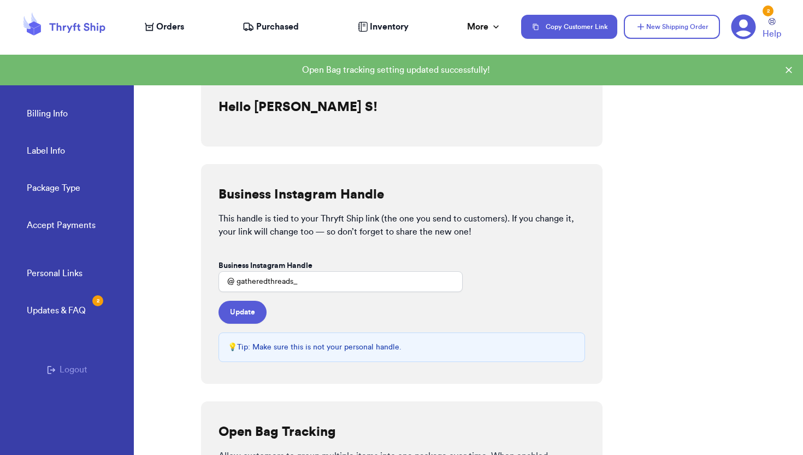
scroll to position [0, 0]
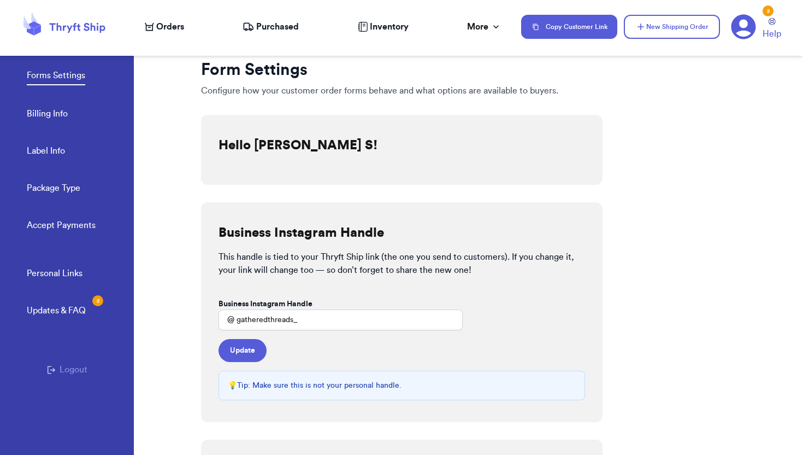
click at [383, 27] on span "Inventory" at bounding box center [389, 26] width 39 height 13
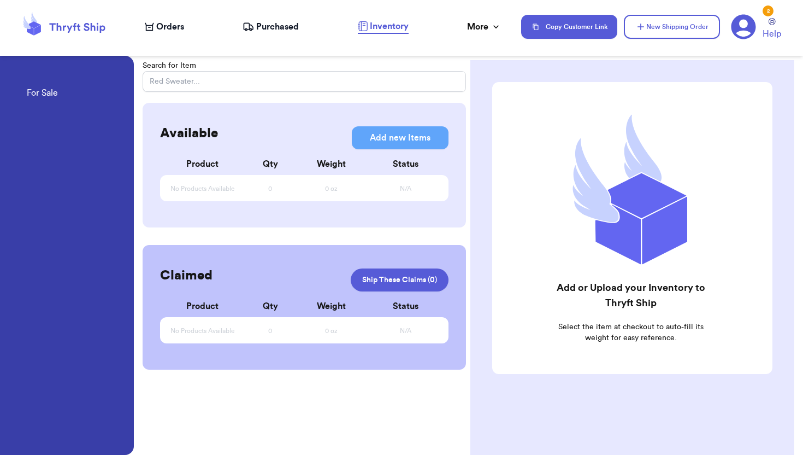
click at [275, 31] on span "Purchased" at bounding box center [277, 26] width 43 height 13
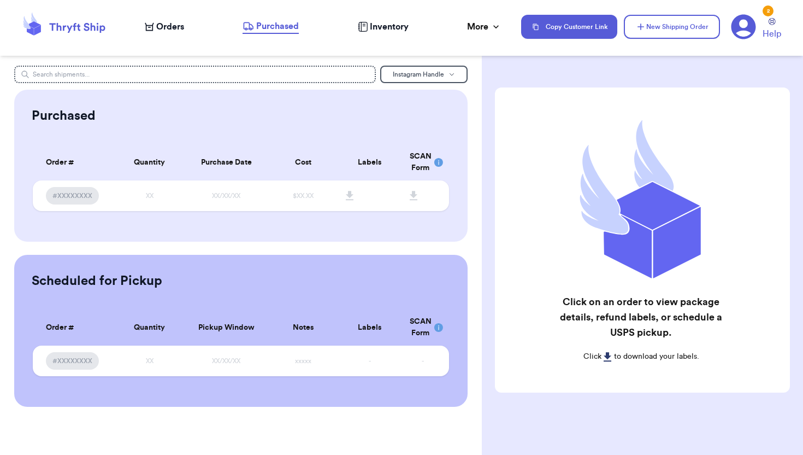
click at [732, 26] on icon at bounding box center [744, 27] width 25 height 25
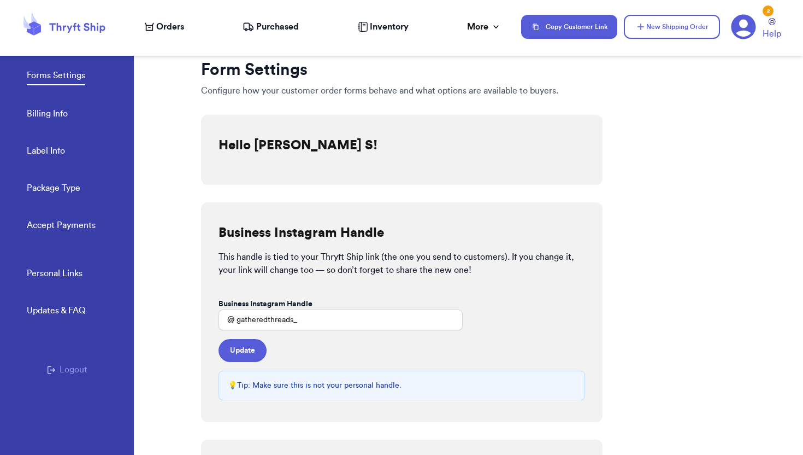
checkbox input "true"
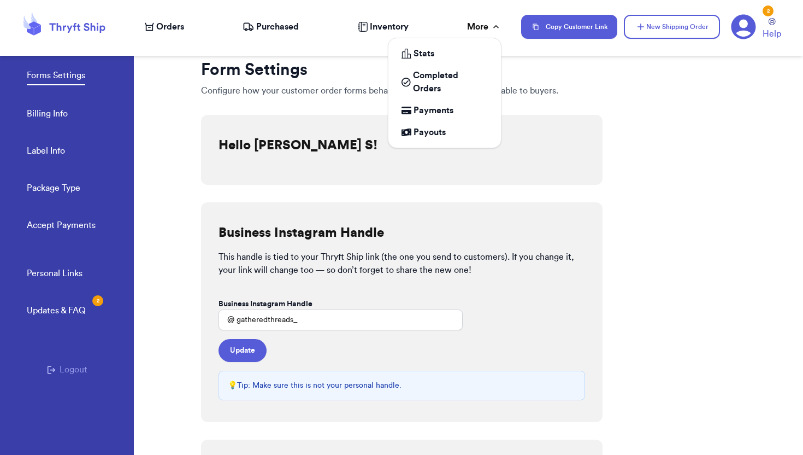
click at [480, 25] on div "More" at bounding box center [484, 26] width 34 height 13
click at [433, 79] on span "Completed Orders" at bounding box center [450, 82] width 75 height 26
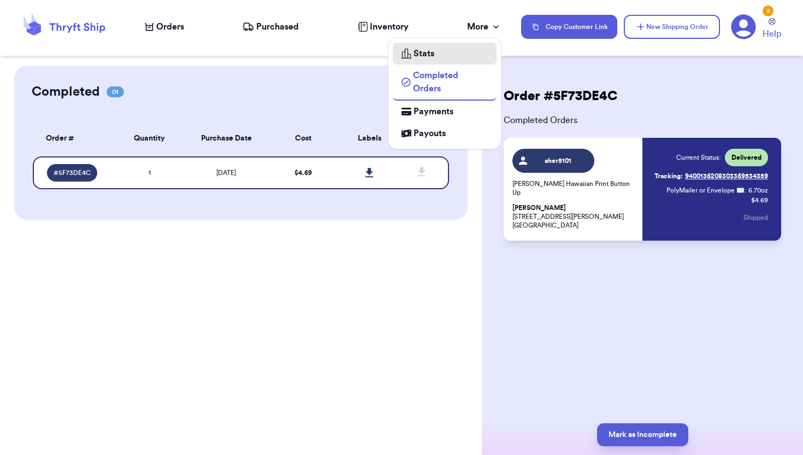
click at [446, 48] on div "Stats" at bounding box center [445, 53] width 86 height 13
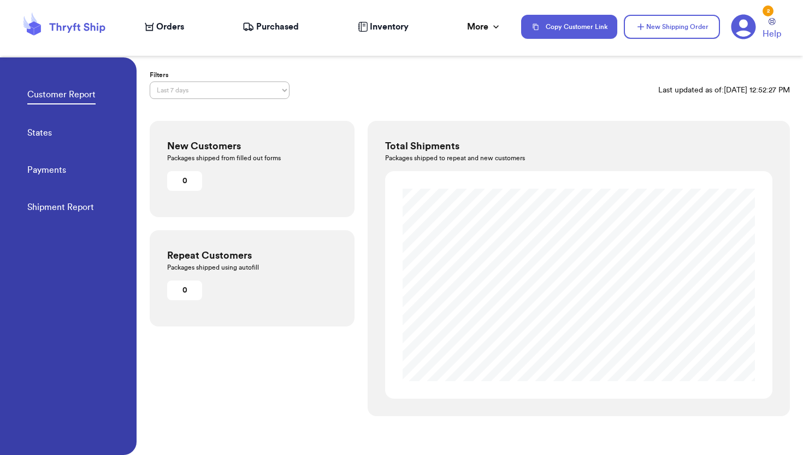
click at [109, 138] on div "Customer Report States Payments Shipment Report" at bounding box center [81, 147] width 109 height 180
click at [44, 136] on link "States" at bounding box center [39, 133] width 25 height 15
select select "LAST_30_DAYS"
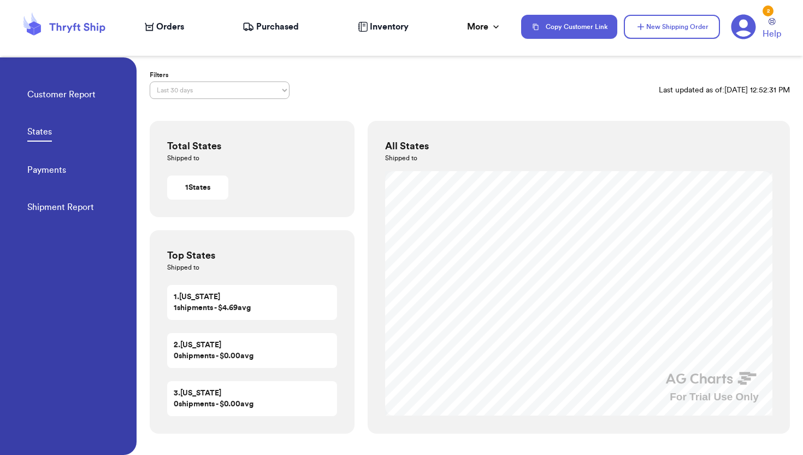
click at [48, 167] on link "Payments" at bounding box center [46, 170] width 39 height 15
select select "LAST_30_DAYS"
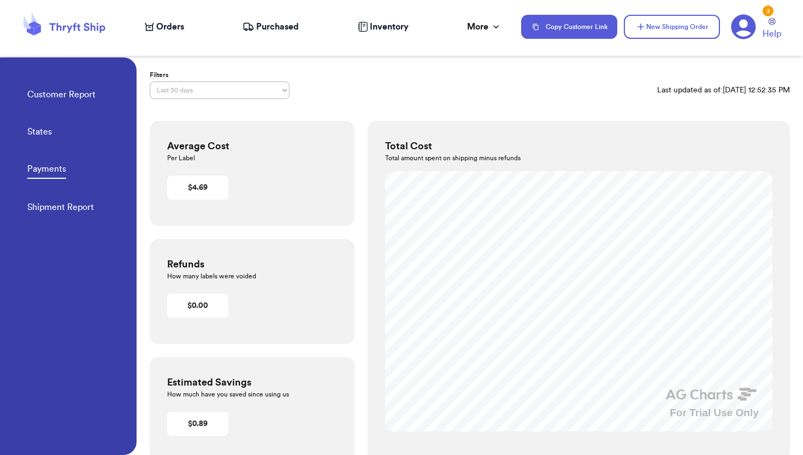
click at [50, 221] on div "Customer Report States Payments Shipment Report" at bounding box center [81, 147] width 109 height 180
click at [40, 213] on link "Shipment Report" at bounding box center [60, 208] width 67 height 15
select select "LAST_30_DAYS"
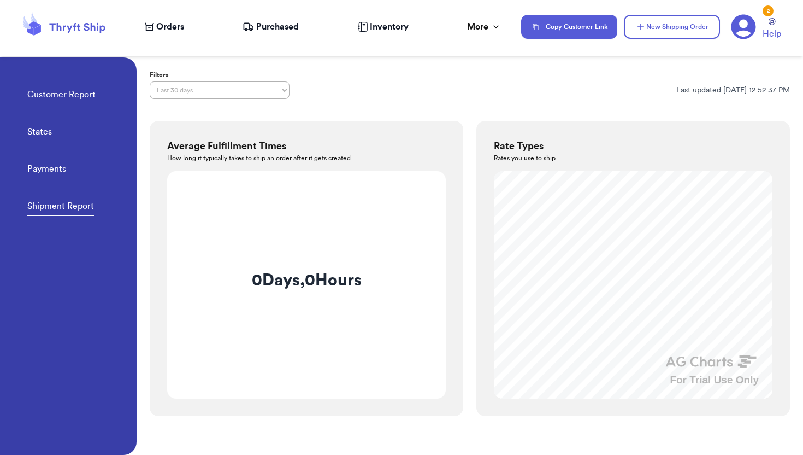
click at [39, 134] on link "States" at bounding box center [39, 132] width 25 height 15
select select "LAST_30_DAYS"
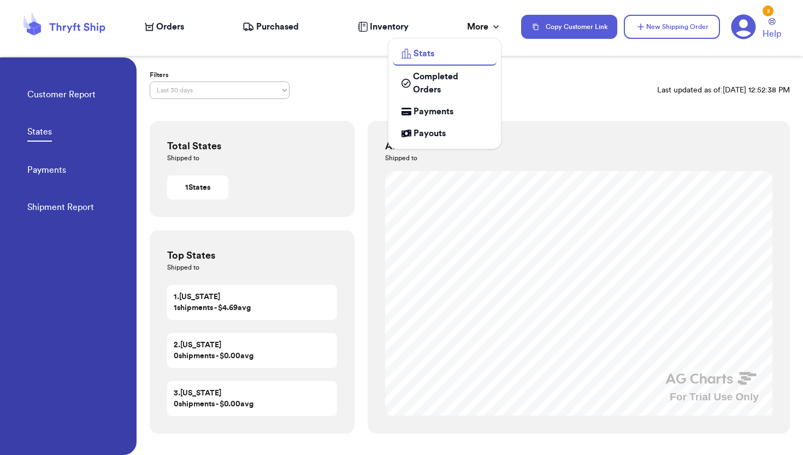
click at [491, 24] on icon at bounding box center [496, 26] width 11 height 11
click at [466, 77] on span "Completed Orders" at bounding box center [450, 83] width 75 height 26
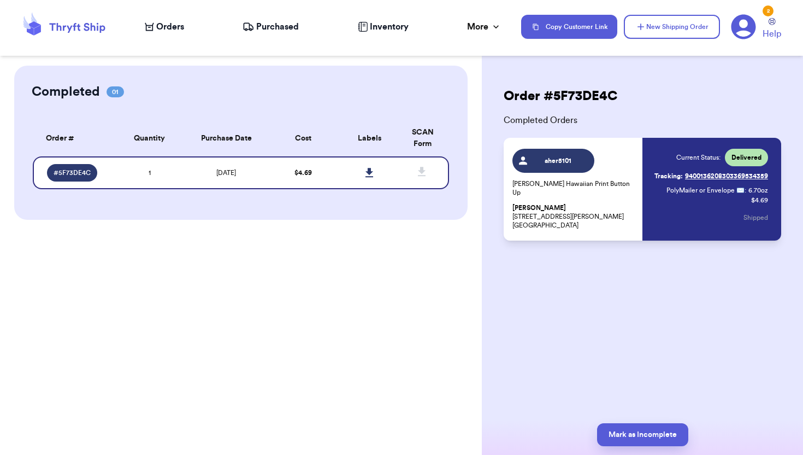
click at [685, 207] on div "Current Status: Delivered Tracking: 9400136208303369534359 PolyMailer or Envelo…" at bounding box center [712, 189] width 114 height 81
click at [648, 206] on div "Current Status: Delivered Tracking: 9400136208303369534359 PolyMailer or Envelo…" at bounding box center [707, 189] width 124 height 81
click at [577, 160] on span "aher5101" at bounding box center [559, 160] width 52 height 9
click at [626, 190] on p "[PERSON_NAME] Hawaiian Print Button Up" at bounding box center [575, 187] width 124 height 17
